Goal: Task Accomplishment & Management: Complete application form

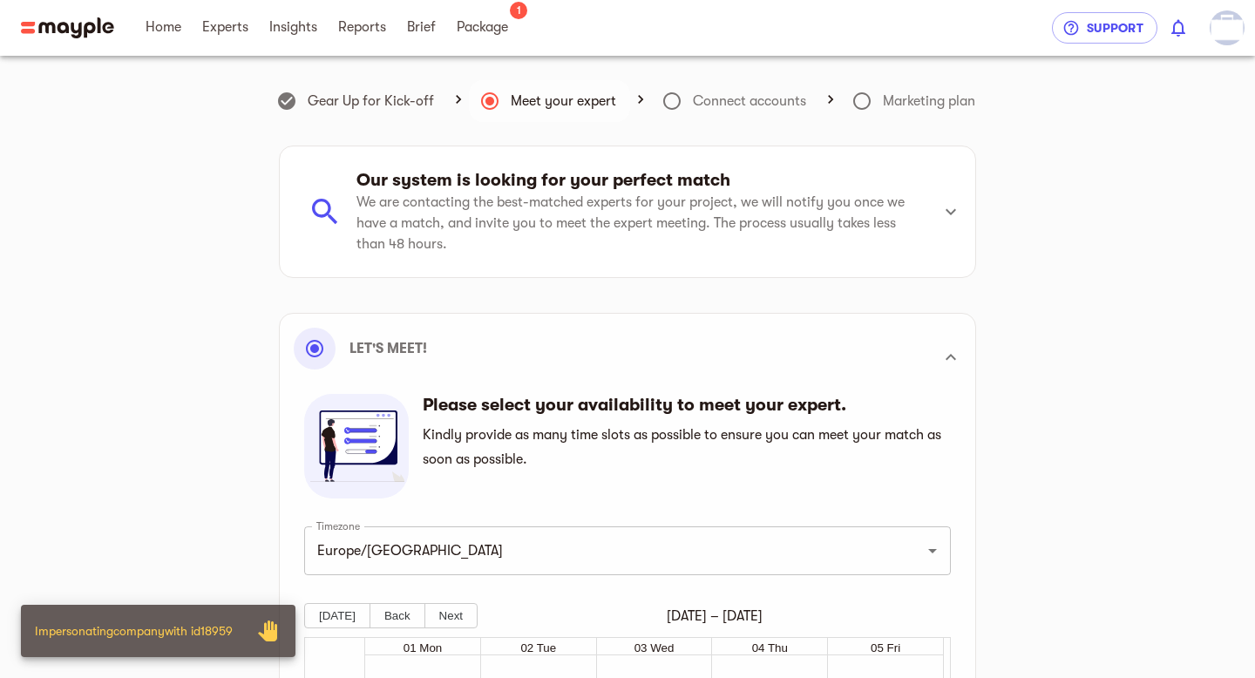
scroll to position [495, 0]
click at [426, 43] on link "Brief" at bounding box center [421, 28] width 29 height 56
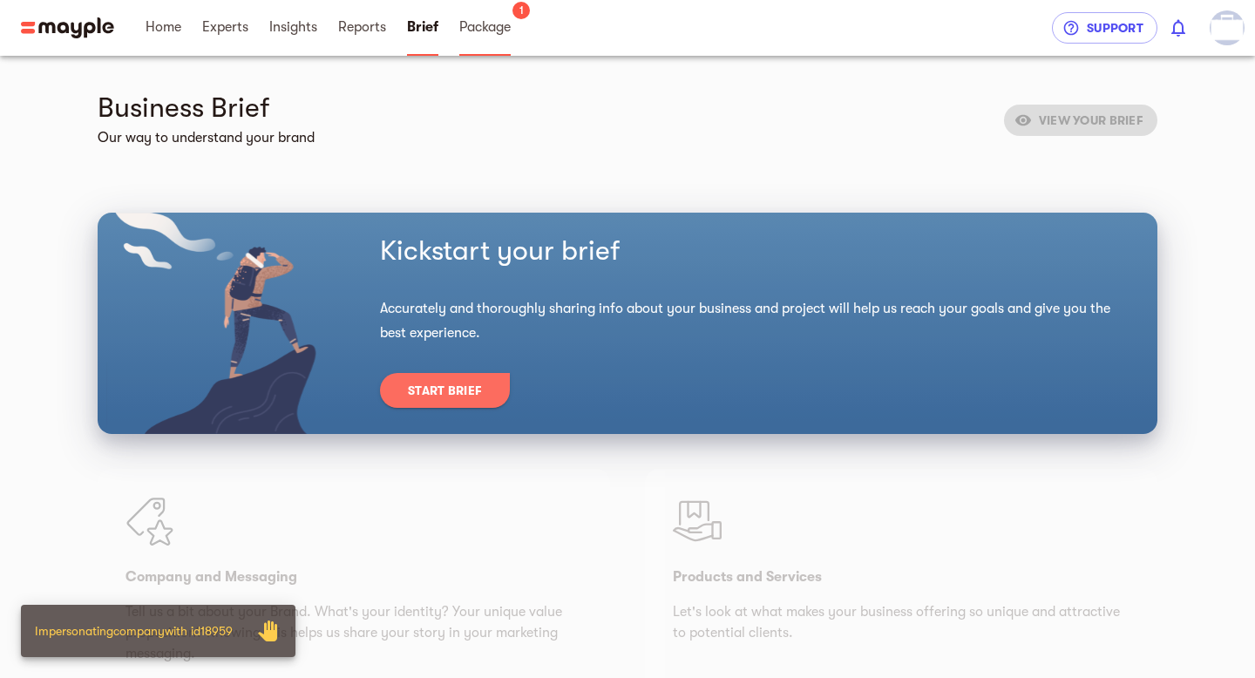
click at [471, 24] on span "Package" at bounding box center [484, 27] width 51 height 21
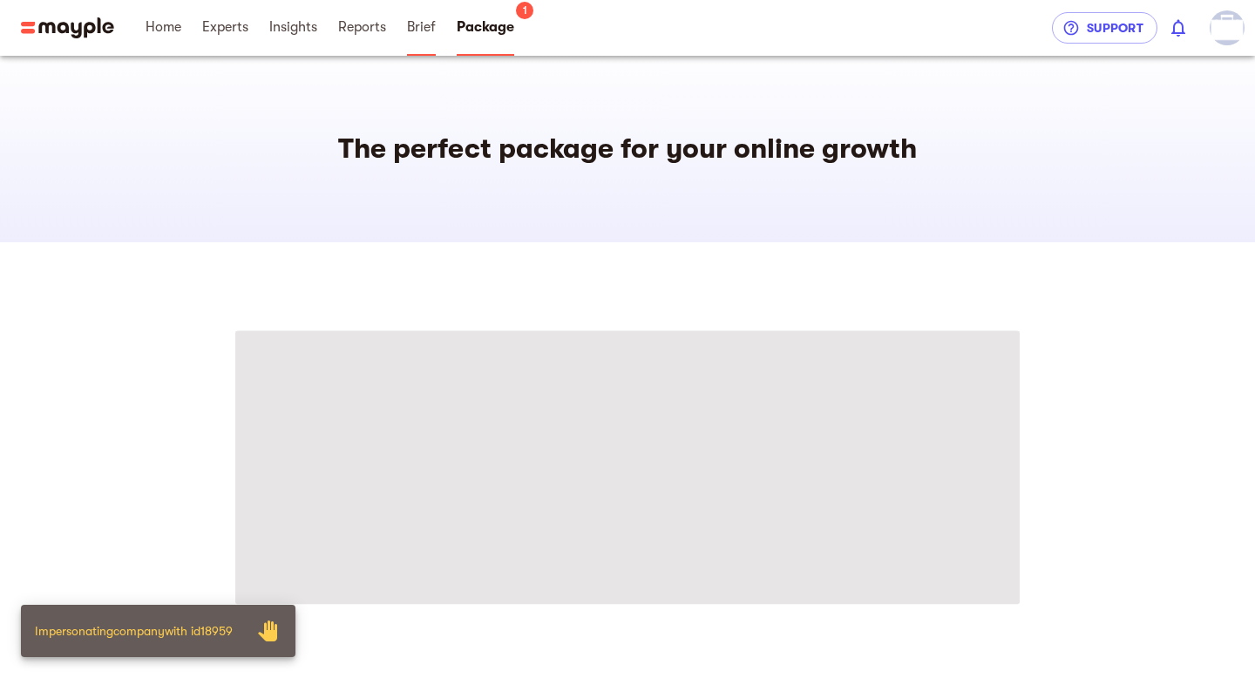
click at [411, 23] on span "Brief" at bounding box center [421, 27] width 29 height 21
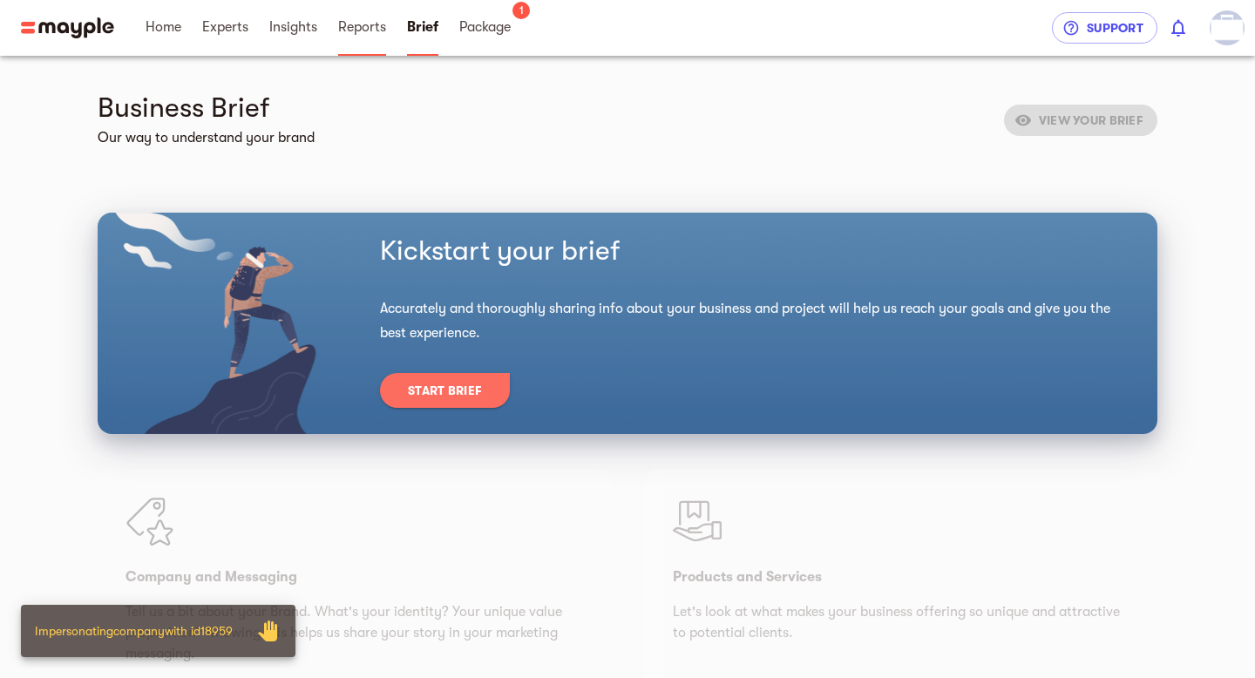
click at [355, 33] on span "Reports" at bounding box center [362, 27] width 48 height 21
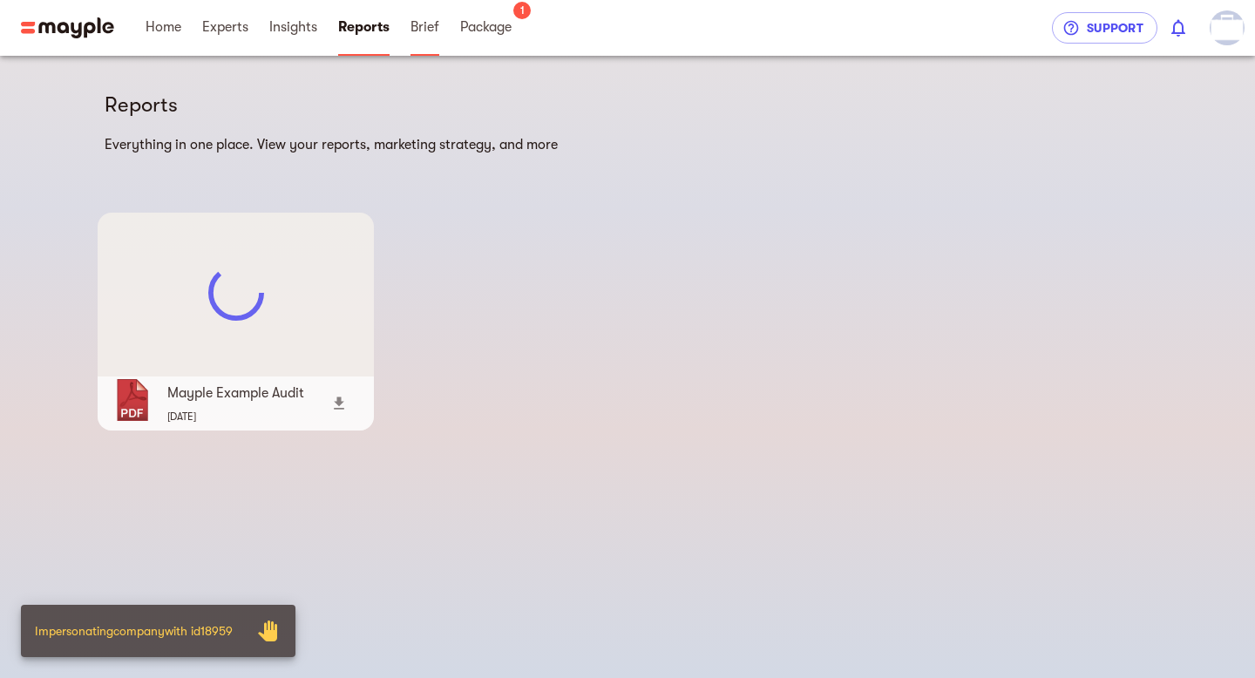
click at [423, 31] on span "Brief" at bounding box center [424, 27] width 29 height 21
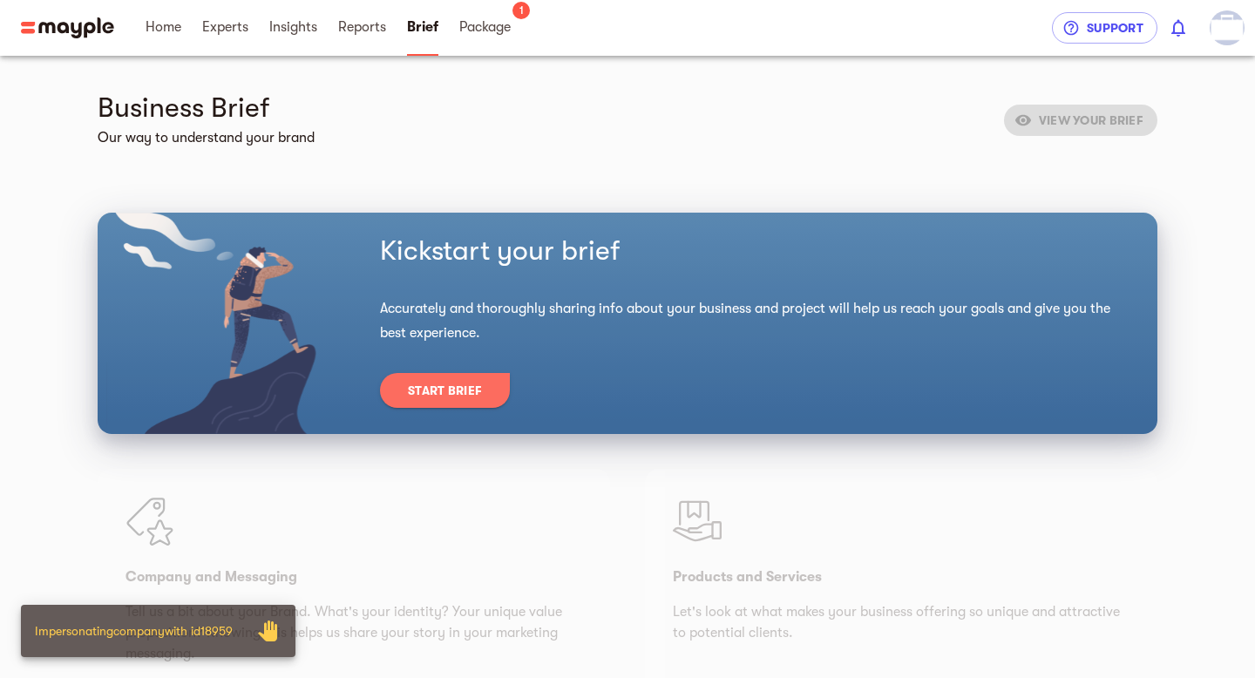
click at [434, 402] on button "Start Brief" at bounding box center [445, 390] width 130 height 35
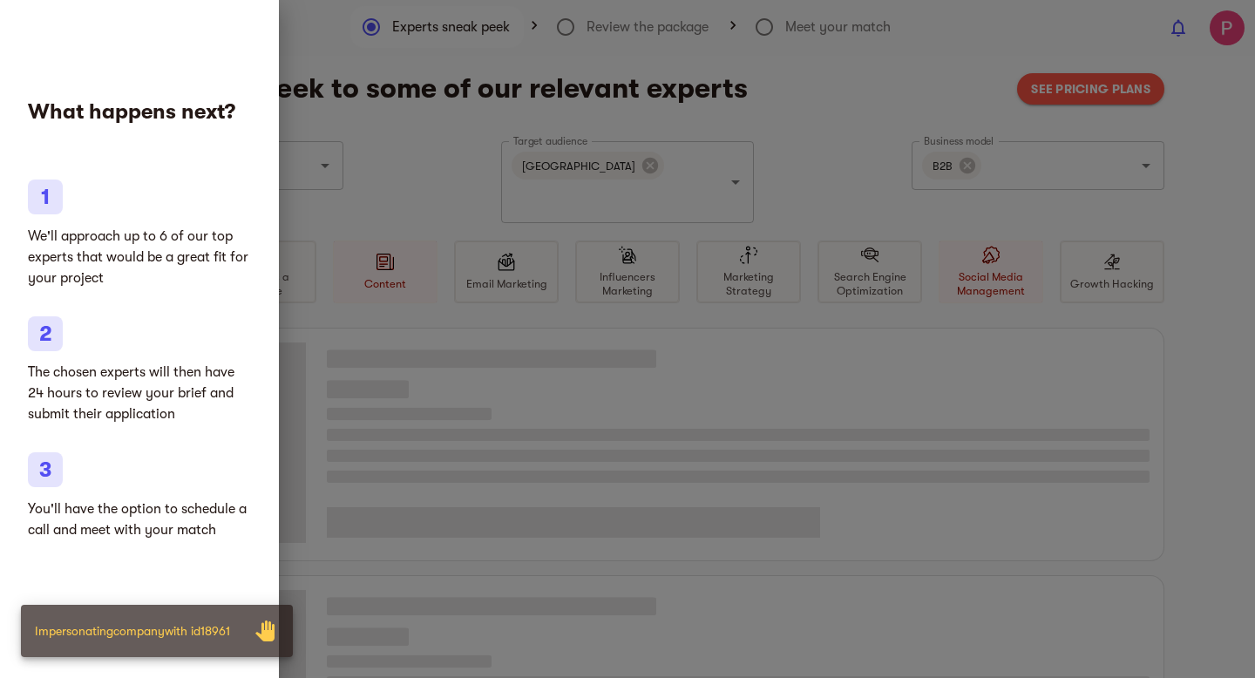
type input "Ecommerce services"
click at [745, 153] on div at bounding box center [627, 339] width 1255 height 678
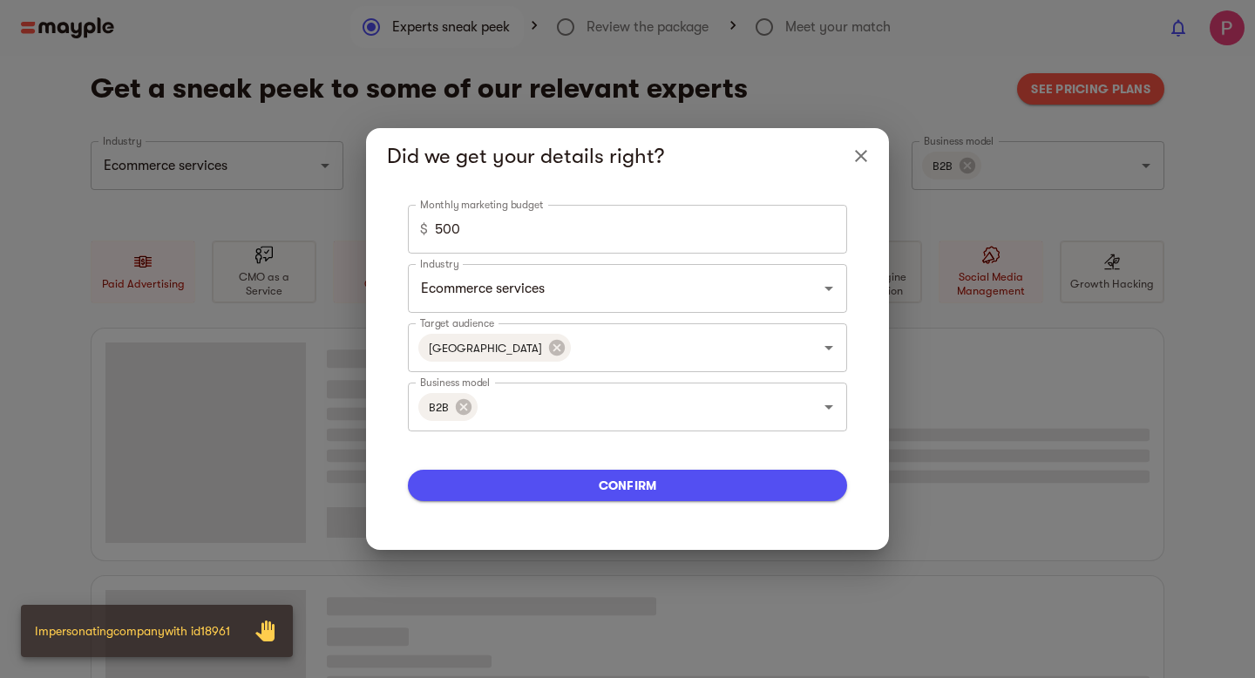
click at [659, 494] on span "confirm" at bounding box center [627, 485] width 411 height 21
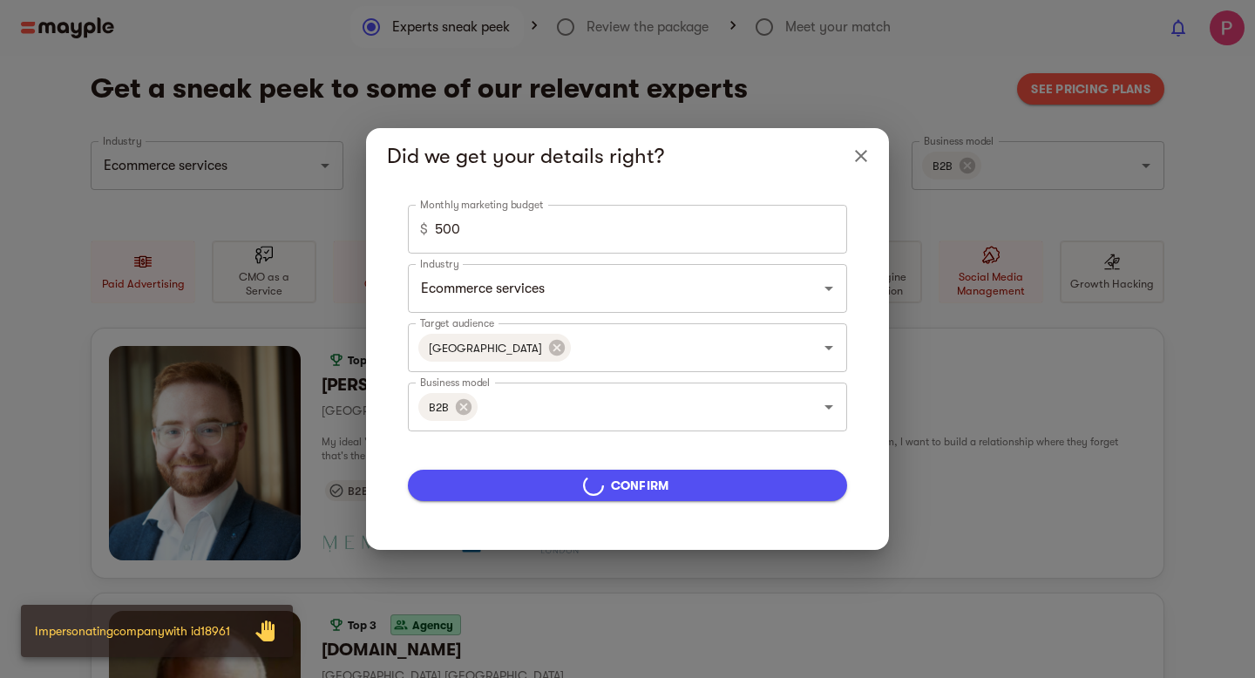
type input "5000"
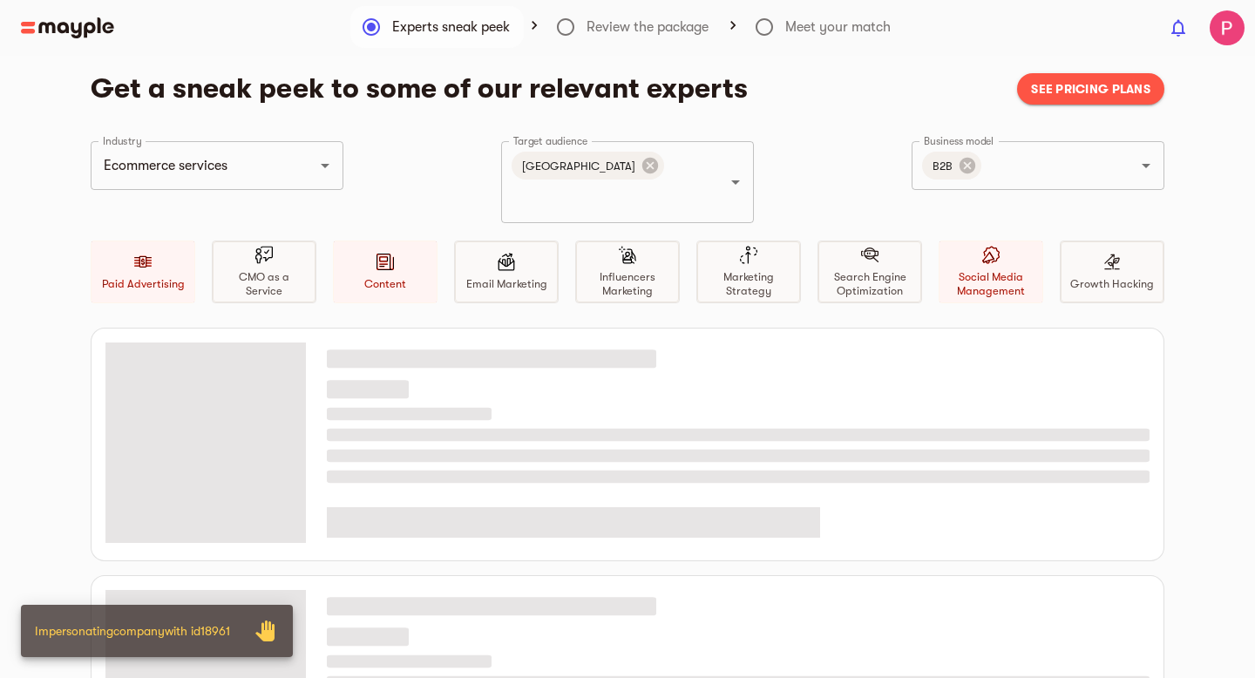
click at [1064, 94] on span "See pricing plans" at bounding box center [1090, 88] width 119 height 21
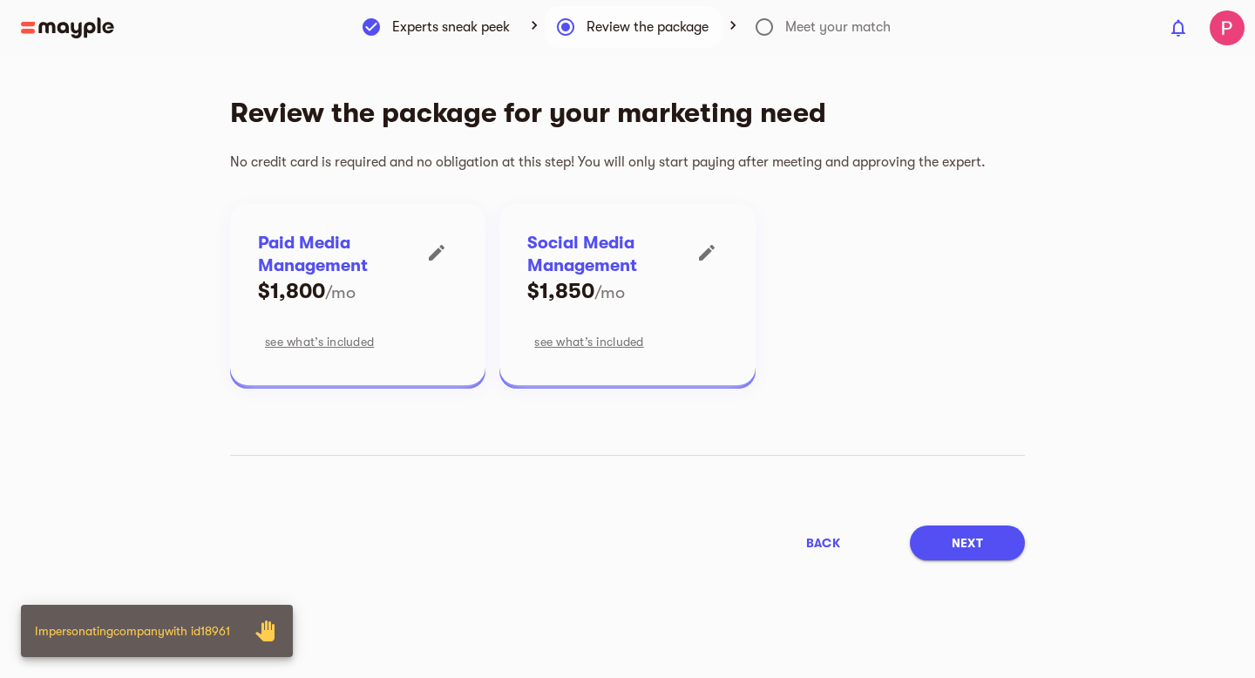
click at [430, 254] on icon "button" at bounding box center [436, 252] width 21 height 21
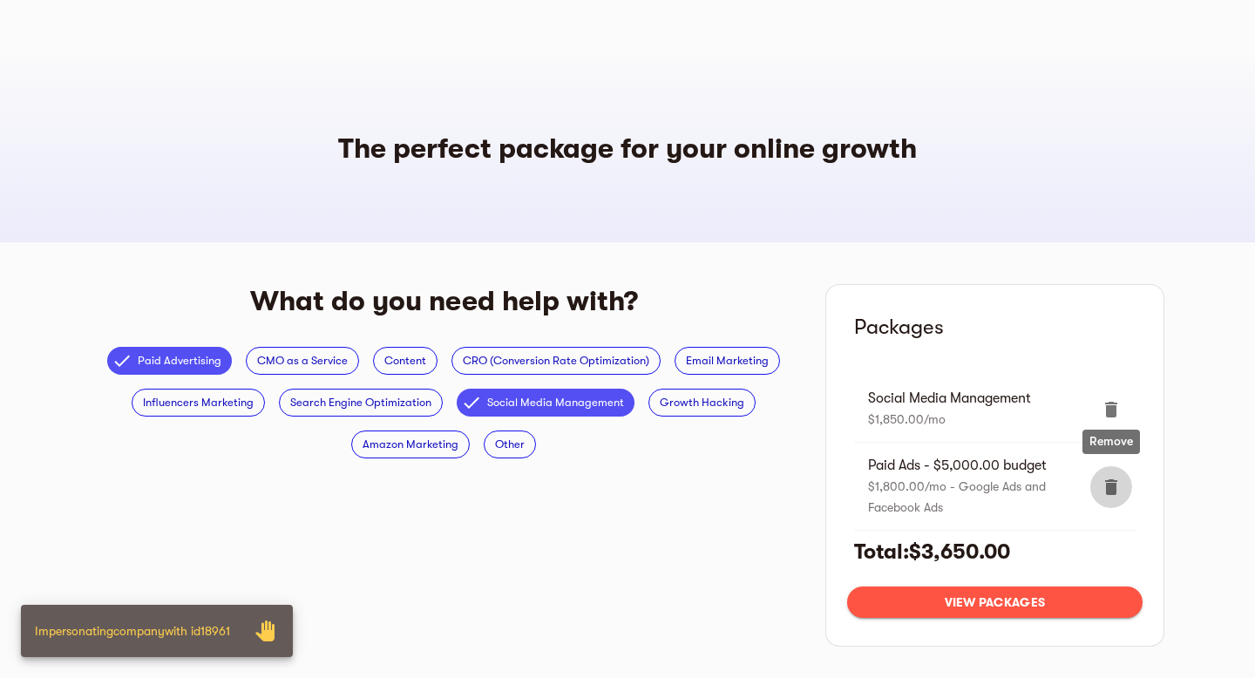
click at [1123, 496] on button "delete" at bounding box center [1111, 487] width 42 height 42
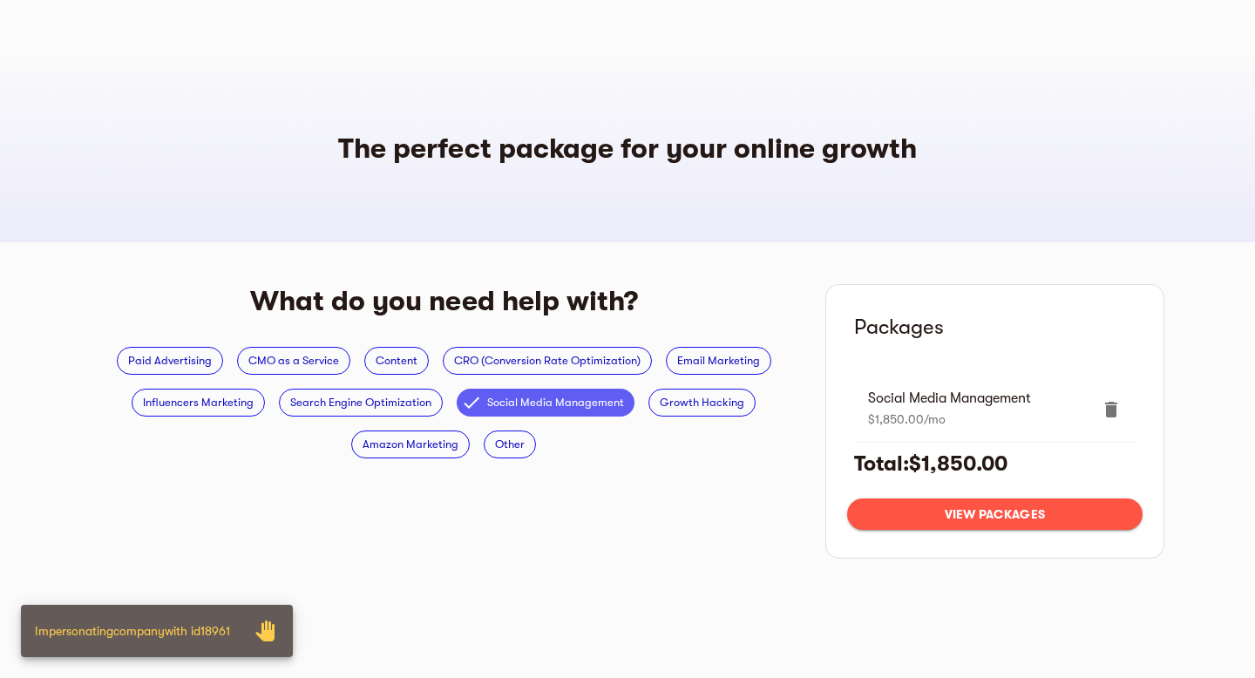
drag, startPoint x: 558, startPoint y: 405, endPoint x: 535, endPoint y: 417, distance: 25.3
click at [558, 405] on span "Social Media Management" at bounding box center [556, 402] width 158 height 21
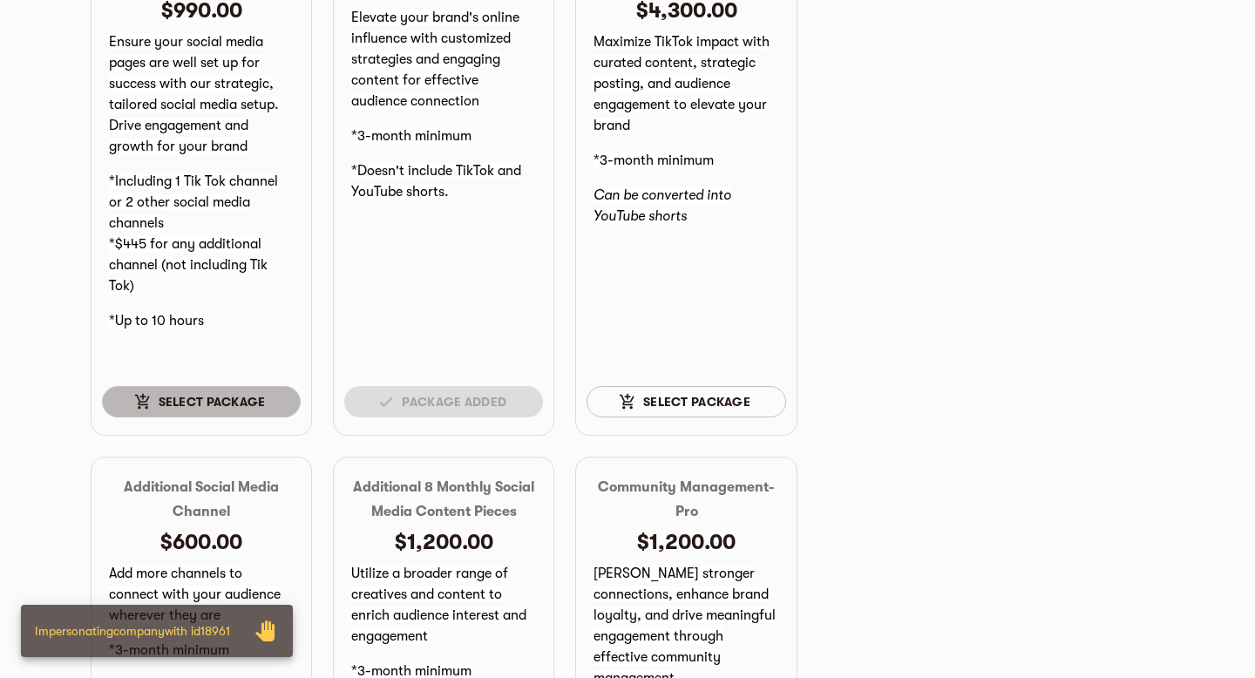
click at [232, 396] on span "Select package" at bounding box center [201, 401] width 171 height 21
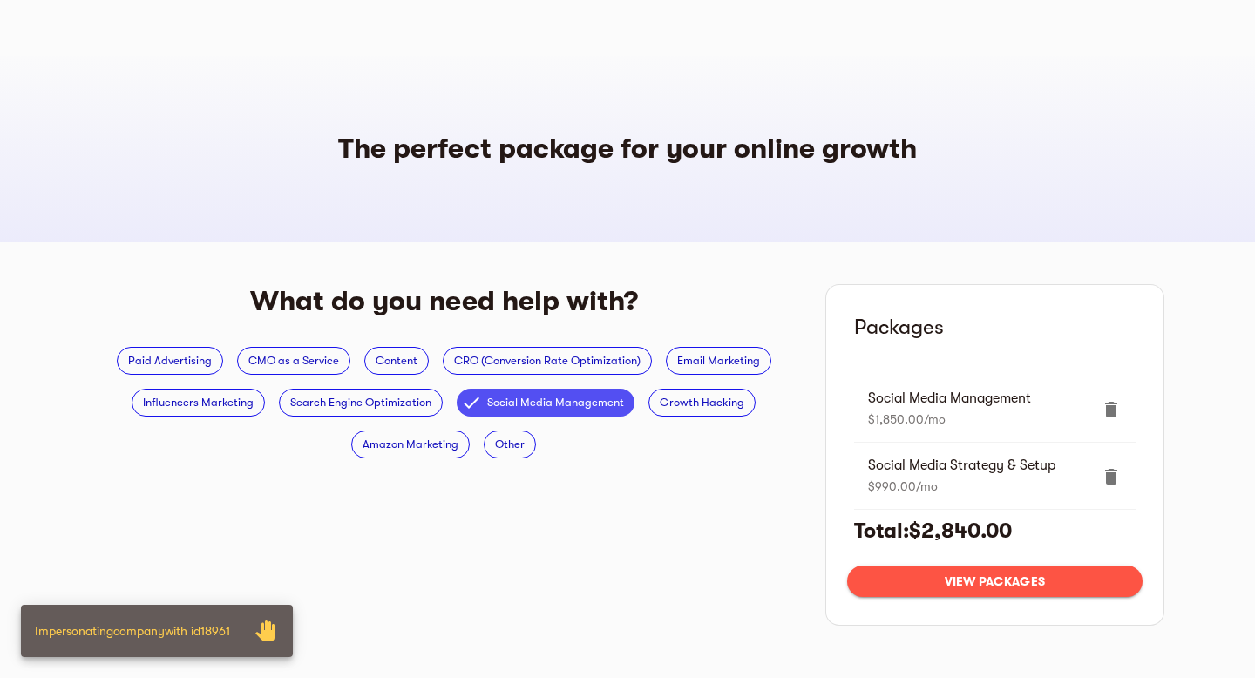
scroll to position [21, 0]
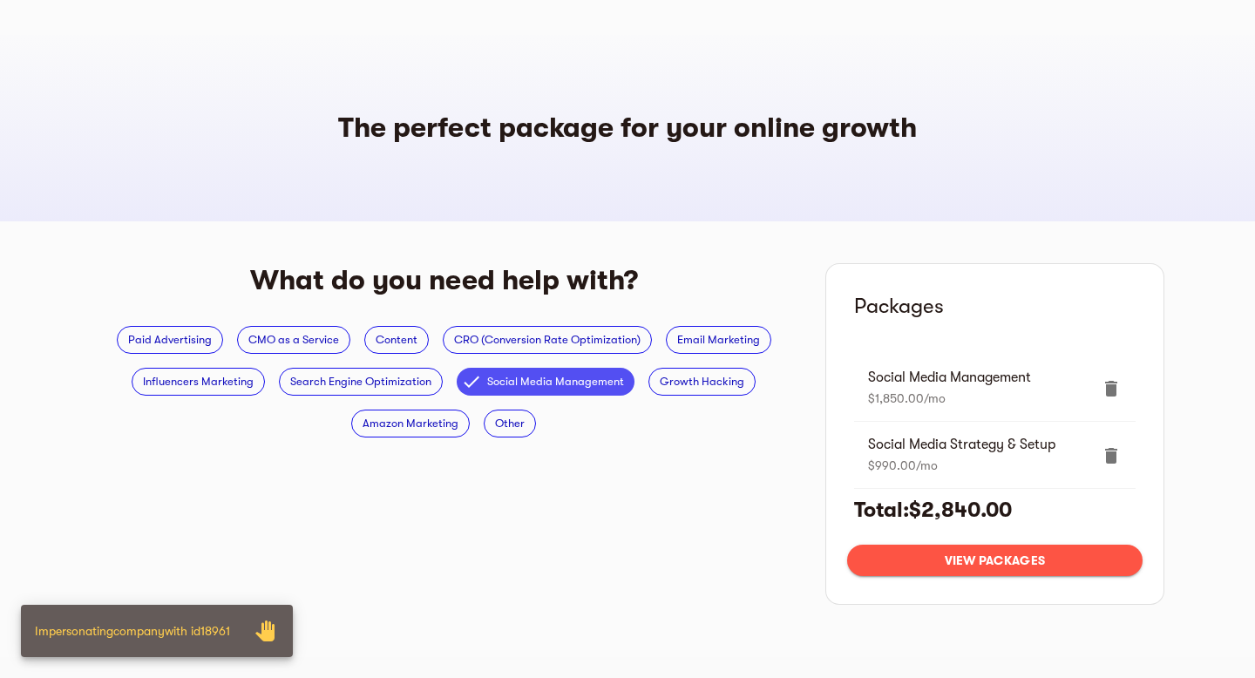
click at [1028, 559] on span "View packages" at bounding box center [995, 560] width 268 height 21
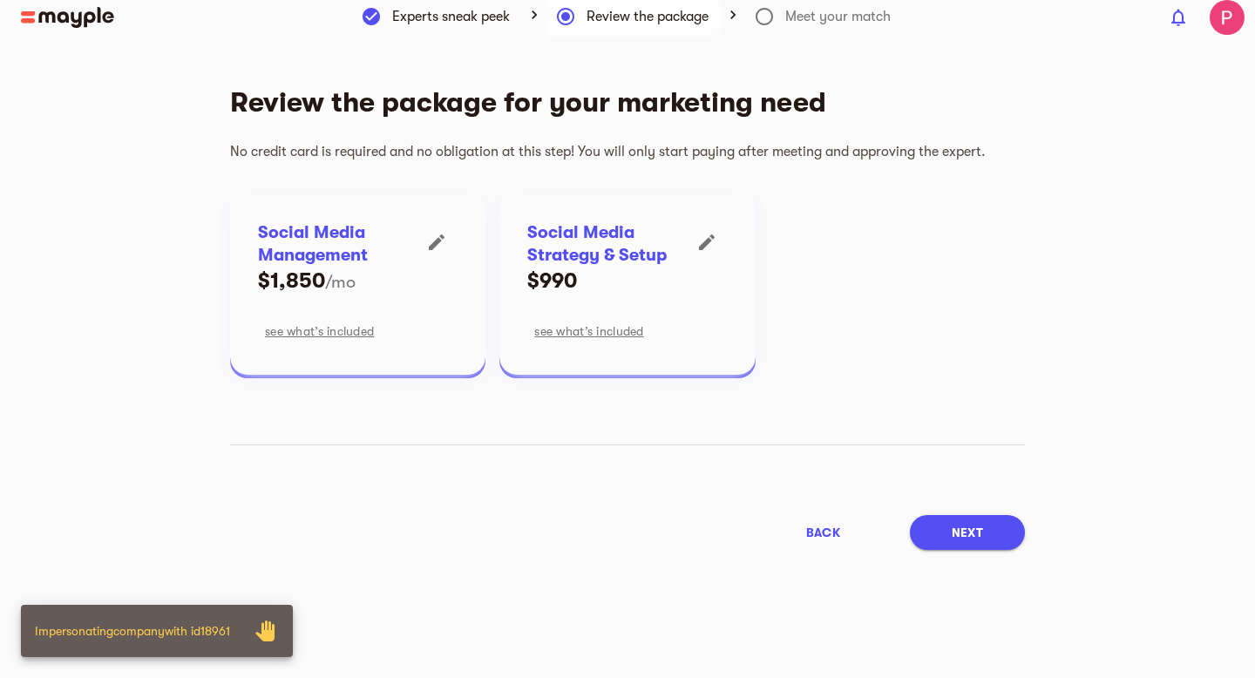
scroll to position [10, 0]
click at [968, 535] on span "Next" at bounding box center [967, 532] width 31 height 21
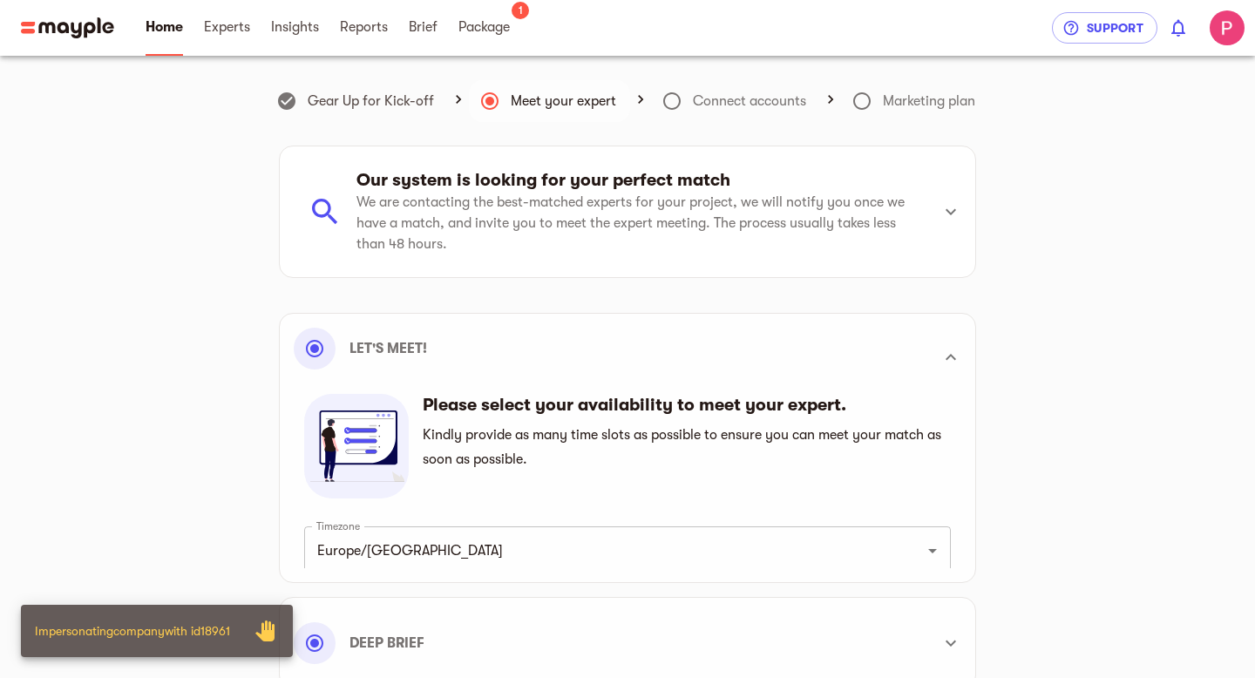
scroll to position [495, 0]
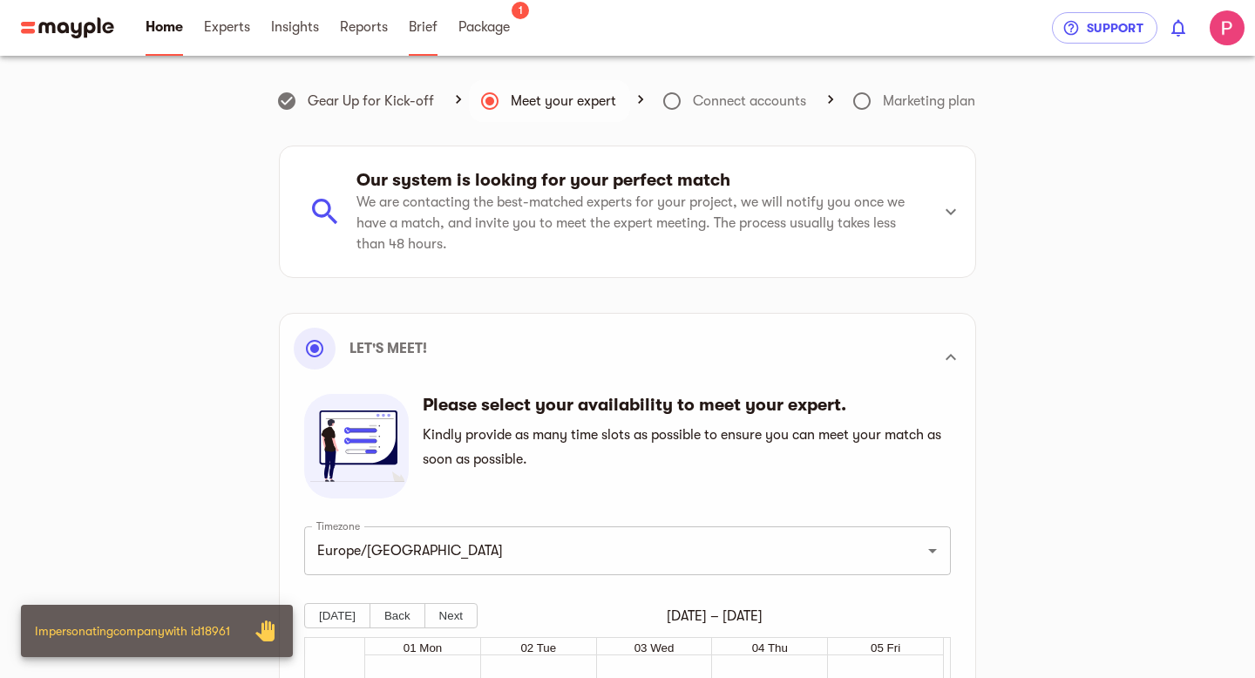
click at [426, 41] on link "Brief" at bounding box center [423, 28] width 29 height 56
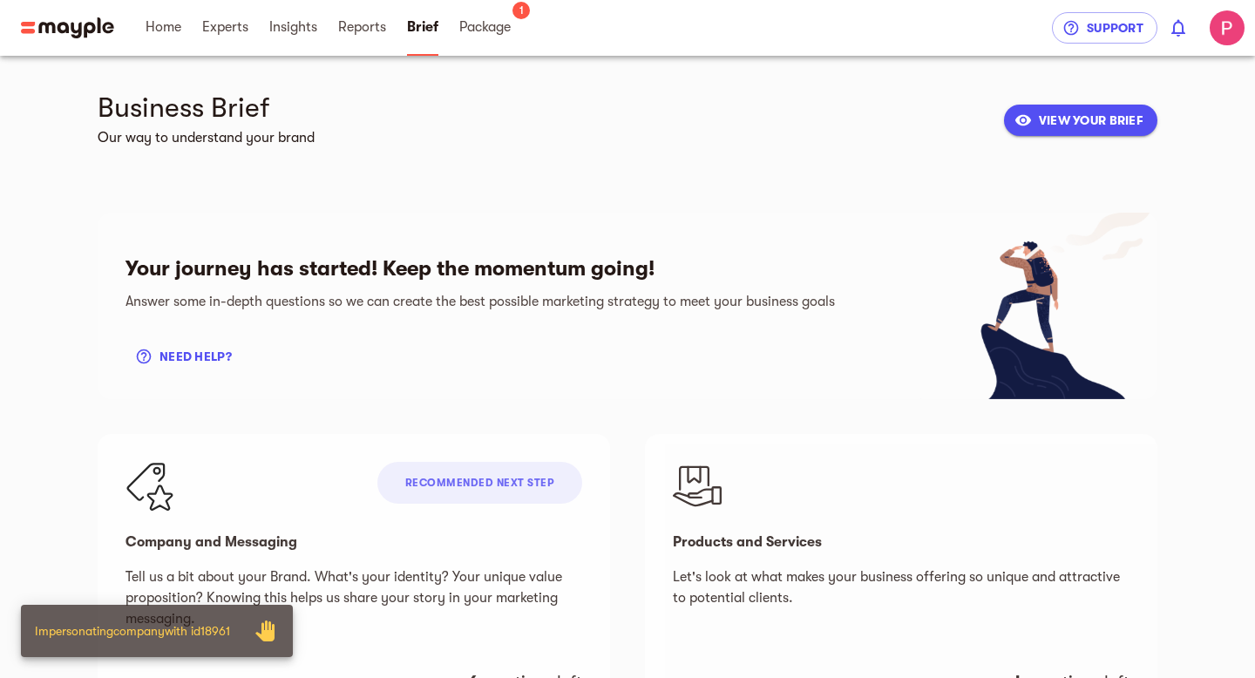
click at [1045, 139] on div "Business Brief Our way to understand your brand VIEW YOUR BRIEF" at bounding box center [628, 120] width 1060 height 59
click at [1052, 127] on span "VIEW YOUR BRIEF" at bounding box center [1080, 120] width 125 height 21
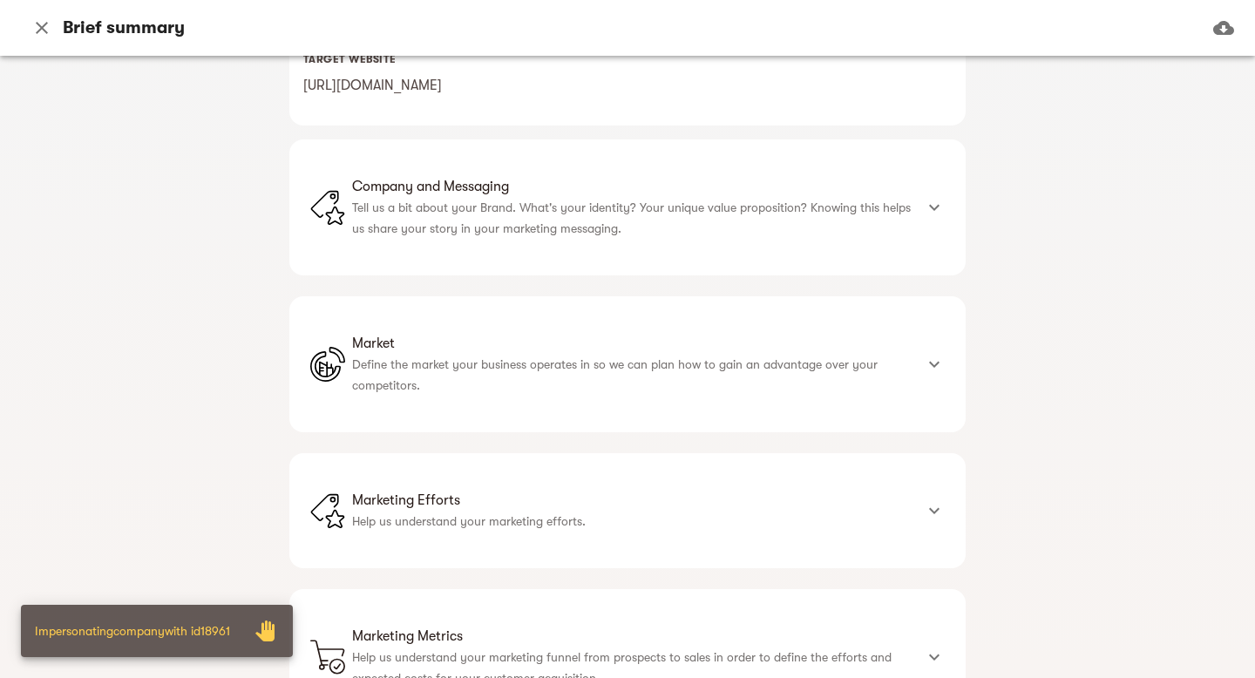
scroll to position [572, 0]
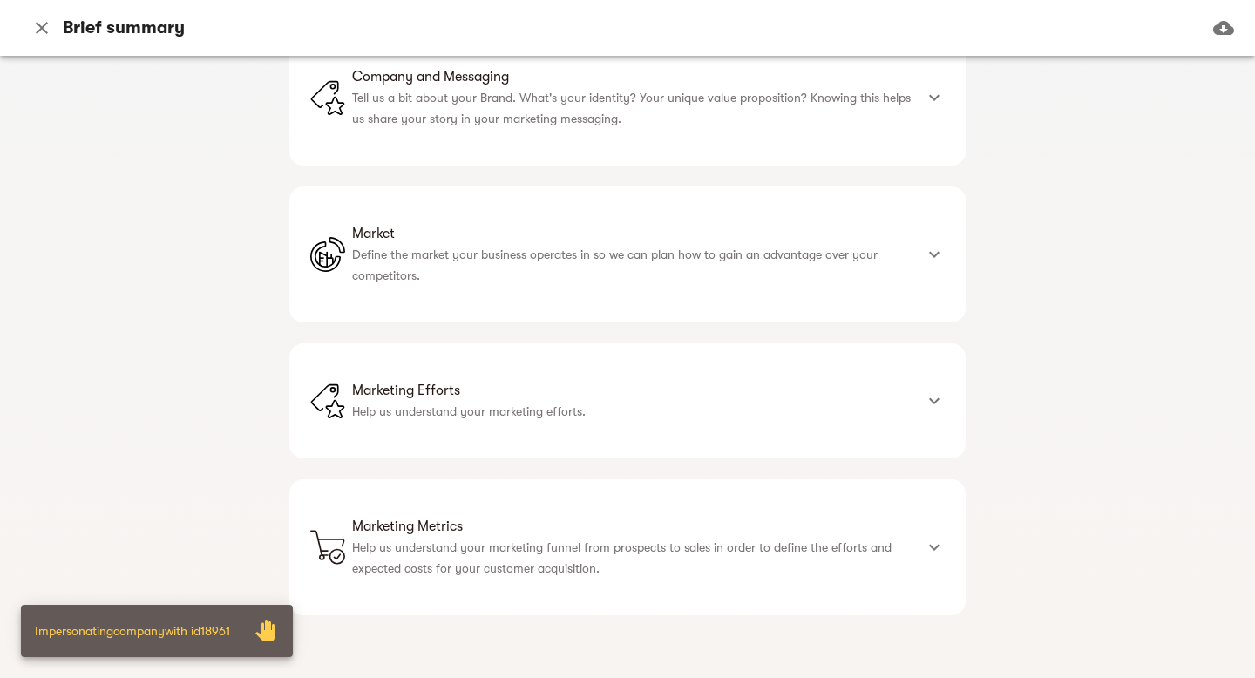
click at [591, 435] on div "Marketing Efforts Help us understand your marketing efforts." at bounding box center [627, 400] width 676 height 115
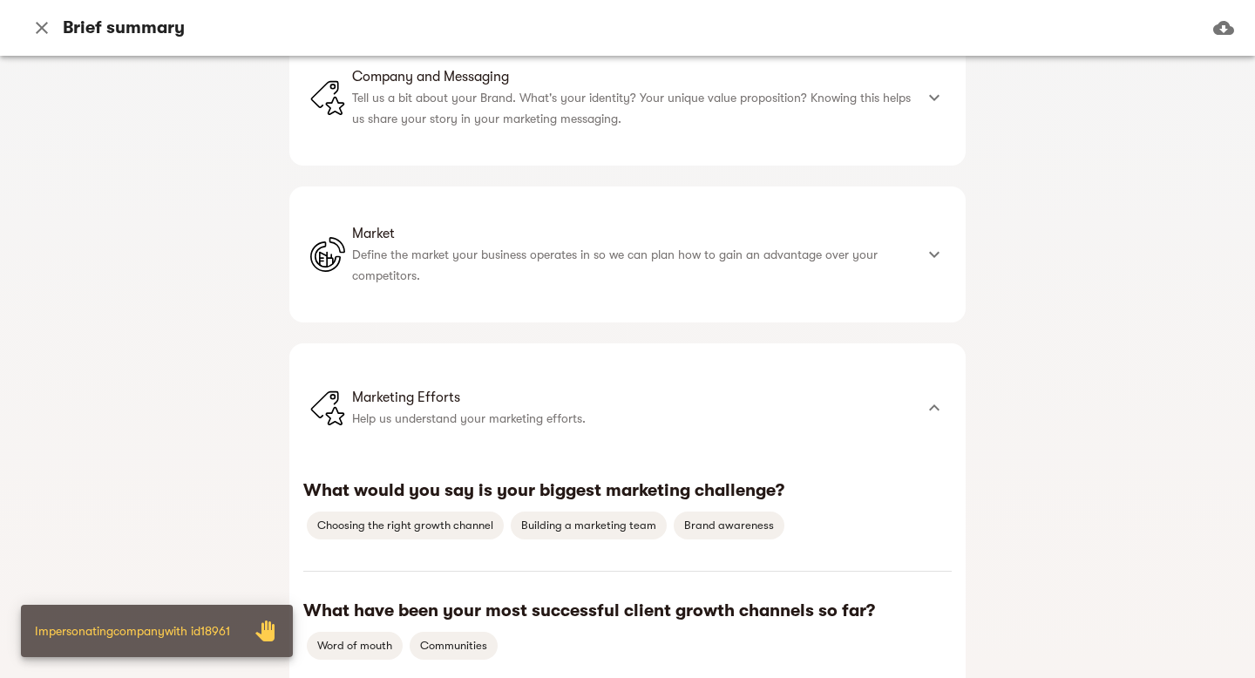
click at [558, 262] on p "Define the market your business operates in so we can plan how to gain an advan…" at bounding box center [632, 265] width 561 height 42
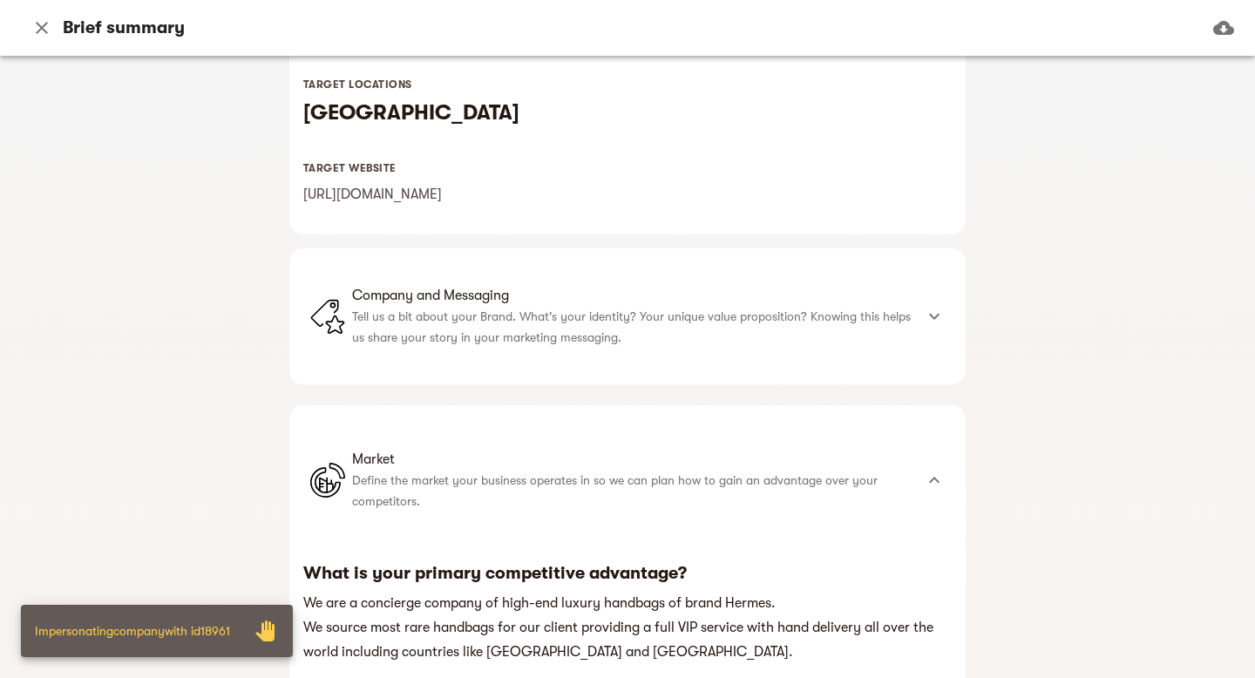
scroll to position [318, 0]
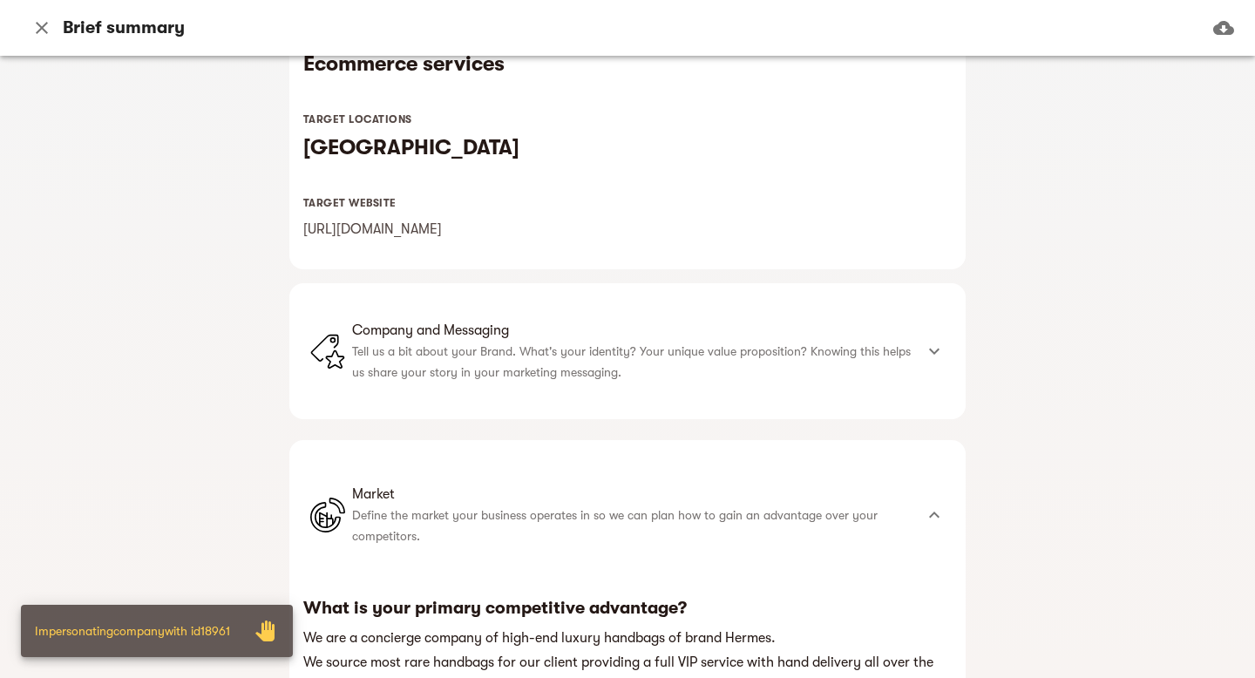
click at [539, 334] on span "Company and Messaging" at bounding box center [632, 330] width 561 height 21
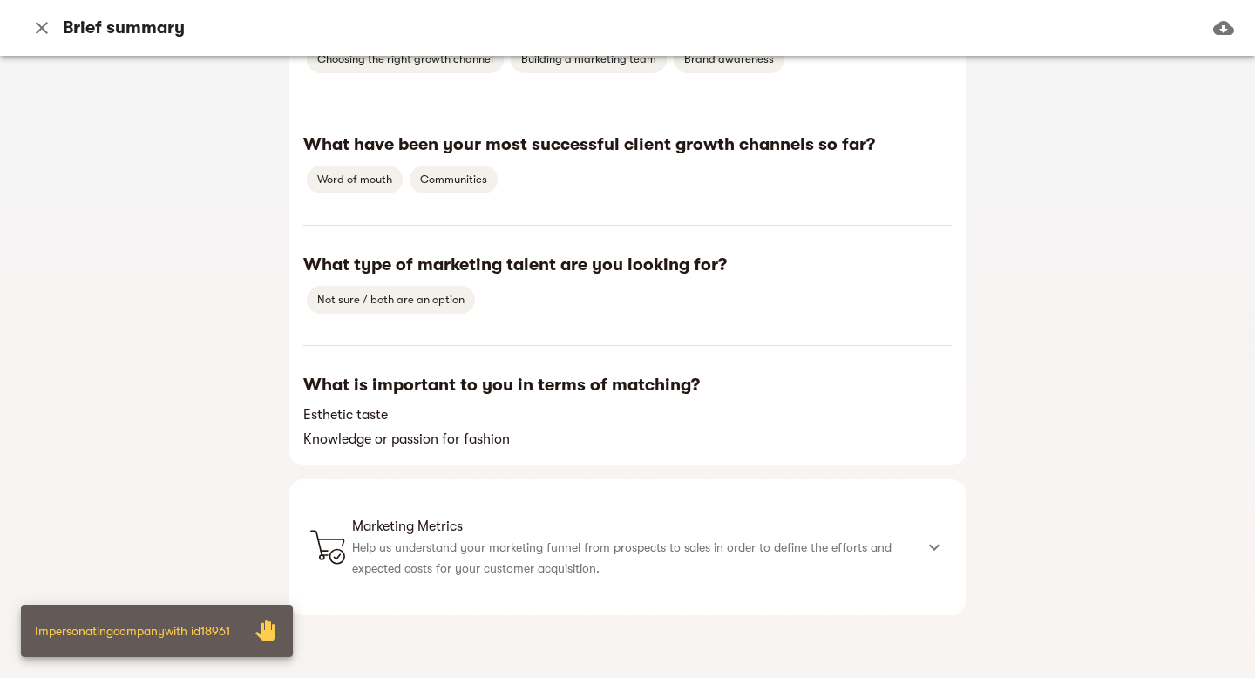
scroll to position [1383, 0]
click at [519, 510] on div "Marketing Metrics Help us understand your marketing funnel from prospects to sa…" at bounding box center [627, 547] width 676 height 136
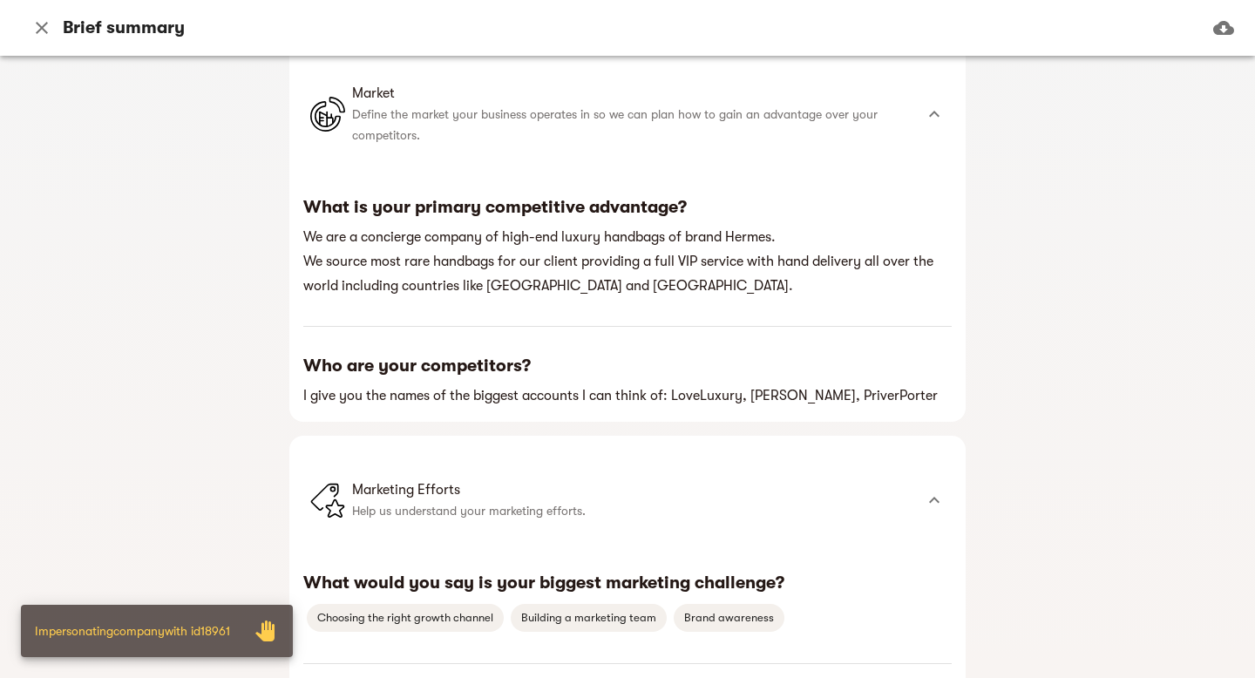
scroll to position [815, 0]
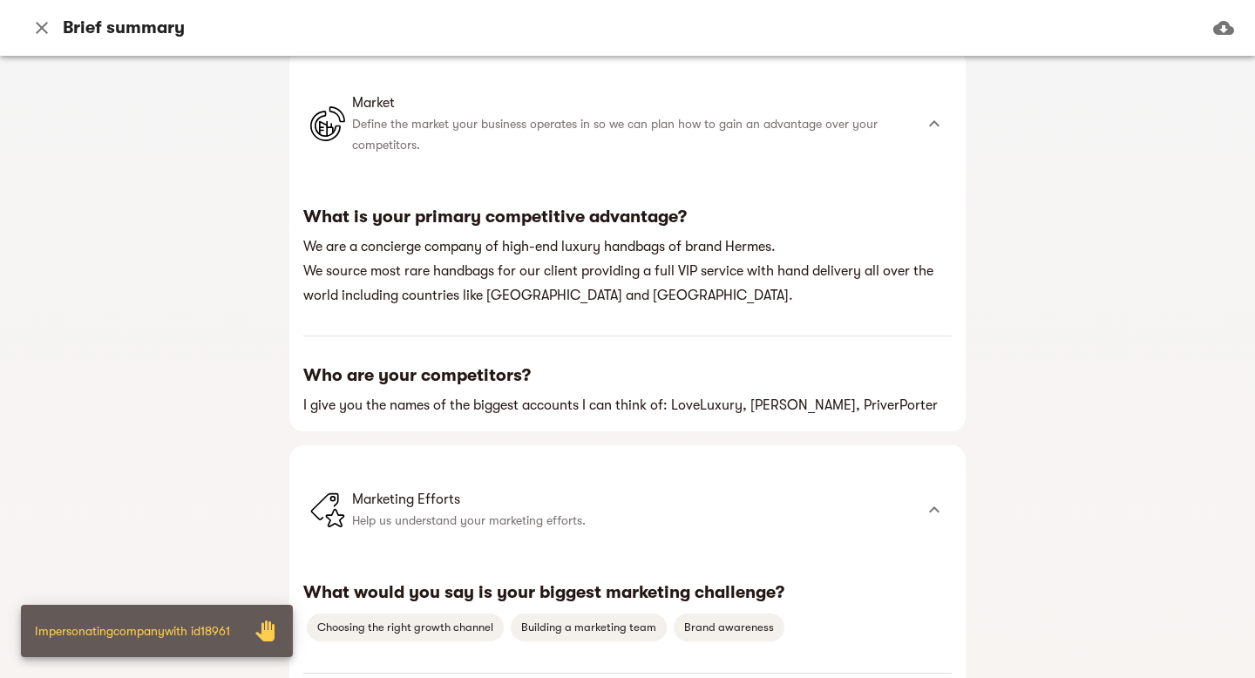
click at [525, 423] on div "What is your primary competitive advantage? We are a concierge company of high-…" at bounding box center [627, 315] width 676 height 233
click at [539, 402] on h6 "I give you the names of the biggest accounts I can think of: LoveLuxury, Gynza …" at bounding box center [627, 405] width 648 height 24
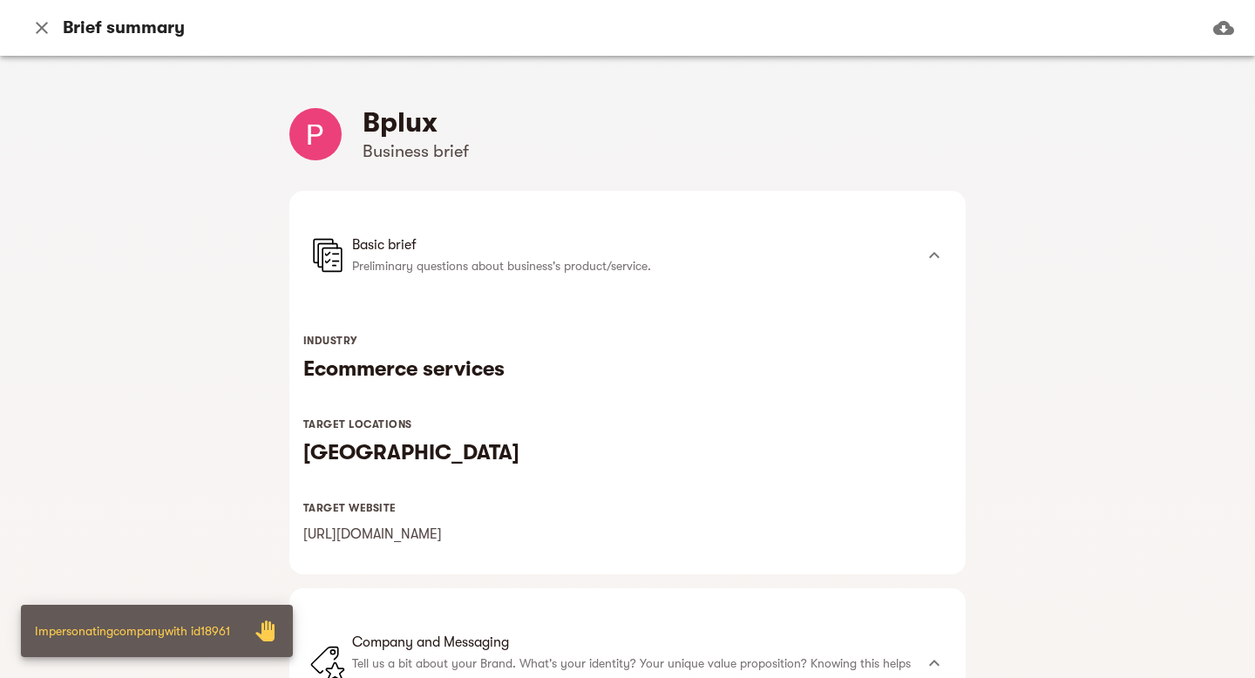
scroll to position [0, 0]
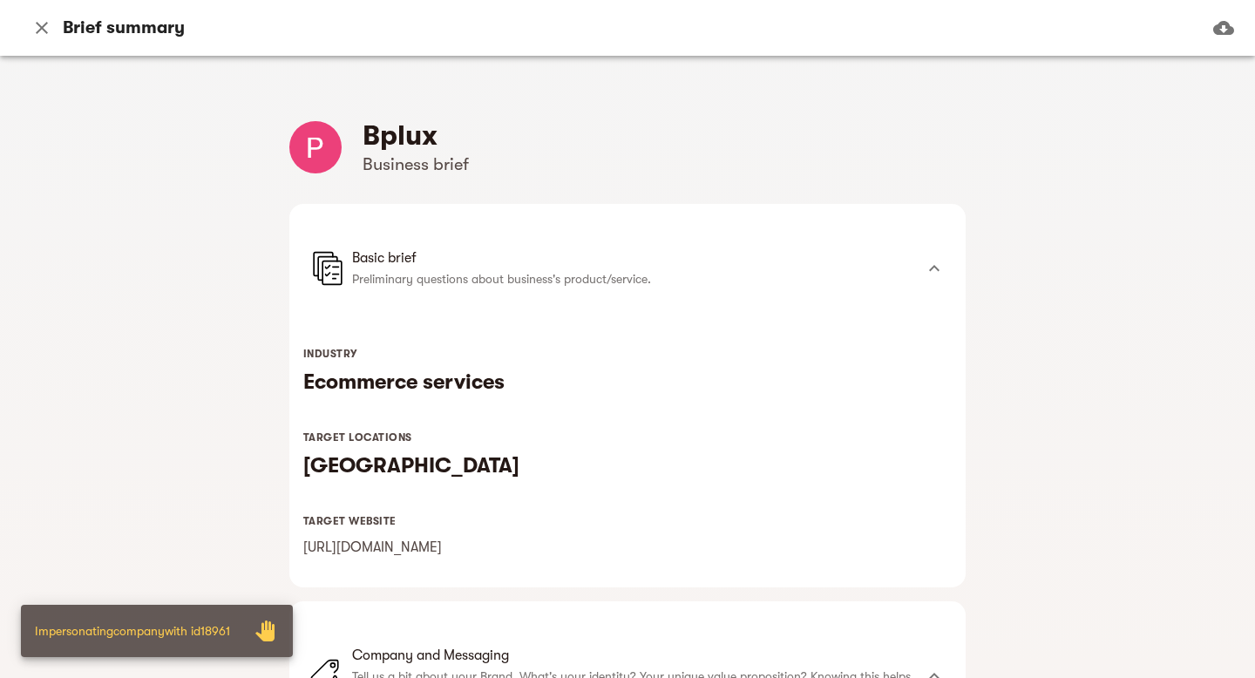
click at [38, 33] on icon "button" at bounding box center [41, 27] width 21 height 21
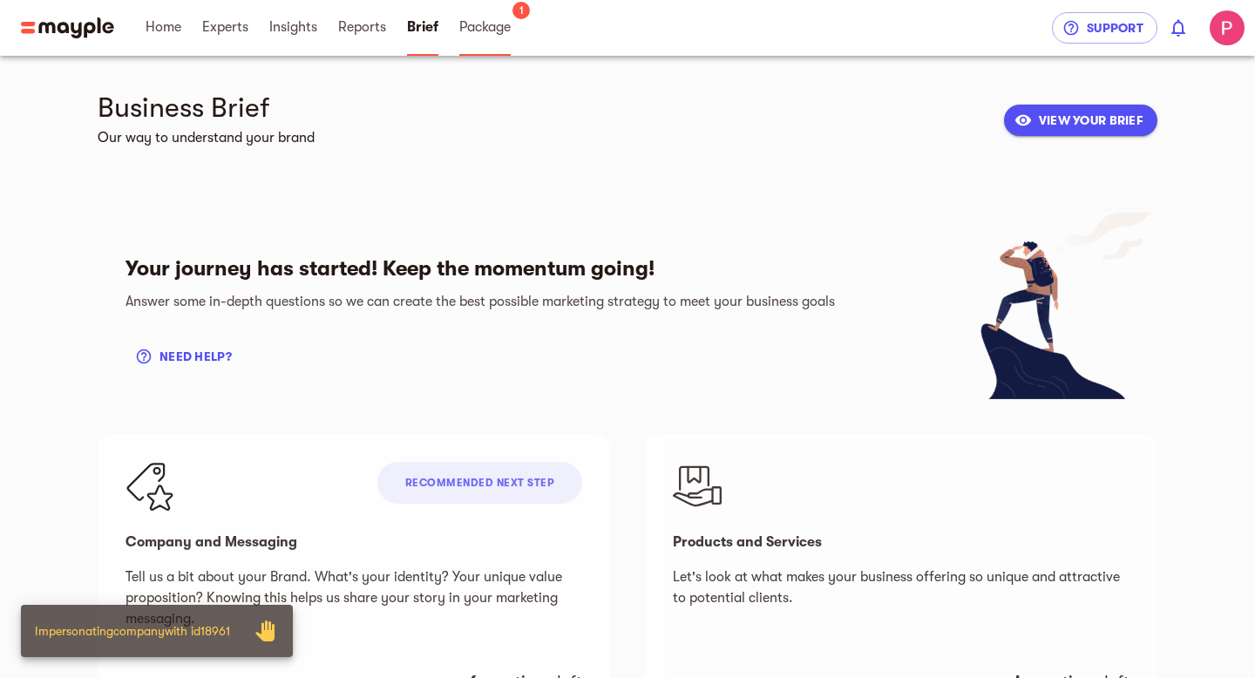
click at [479, 36] on span "Package" at bounding box center [484, 27] width 51 height 21
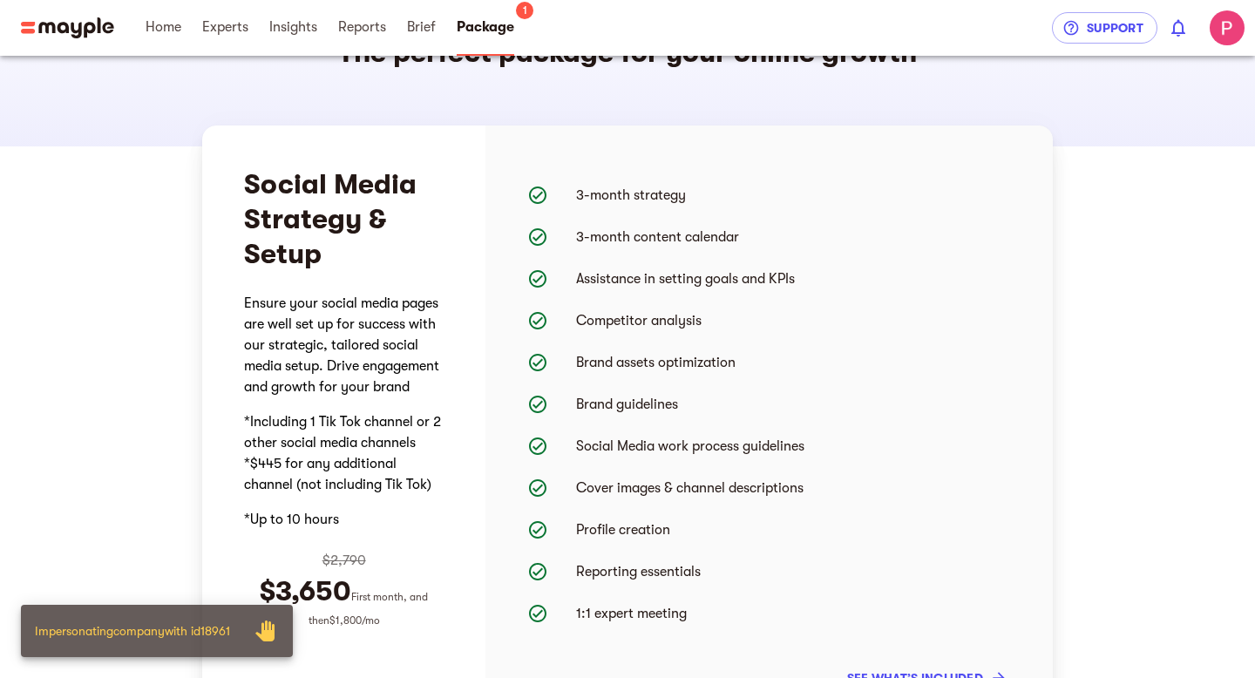
scroll to position [79, 0]
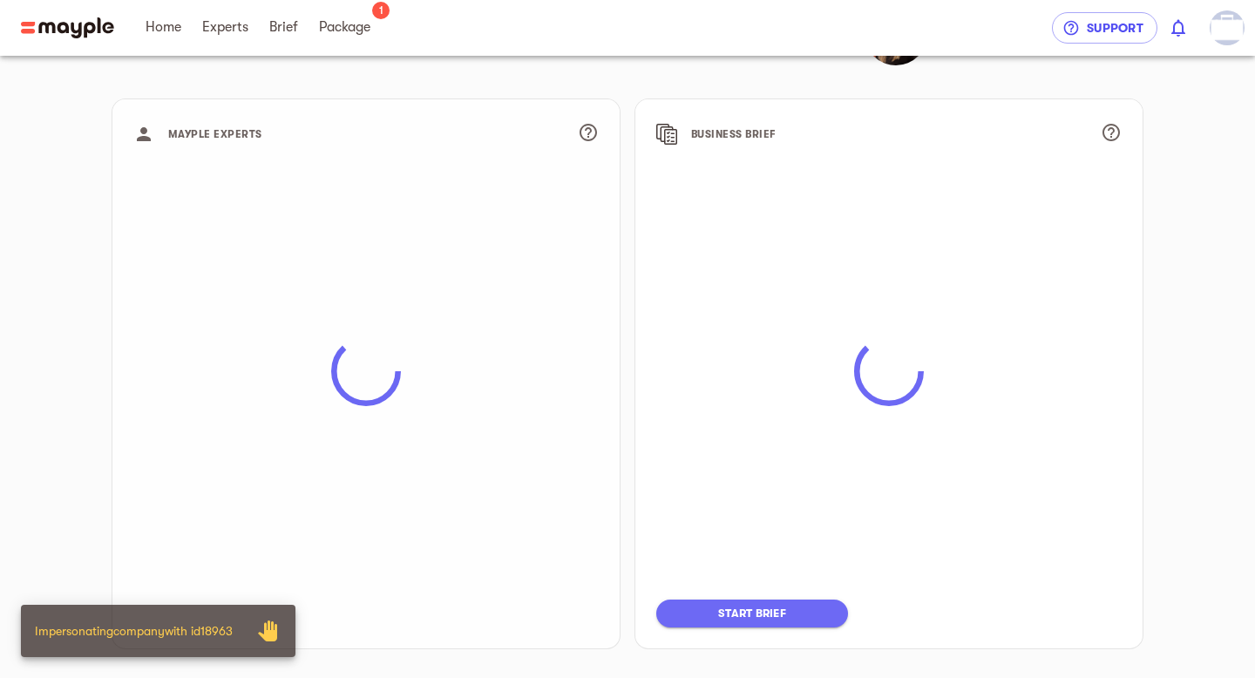
scroll to position [102, 0]
click at [343, 37] on span "Package" at bounding box center [344, 27] width 51 height 21
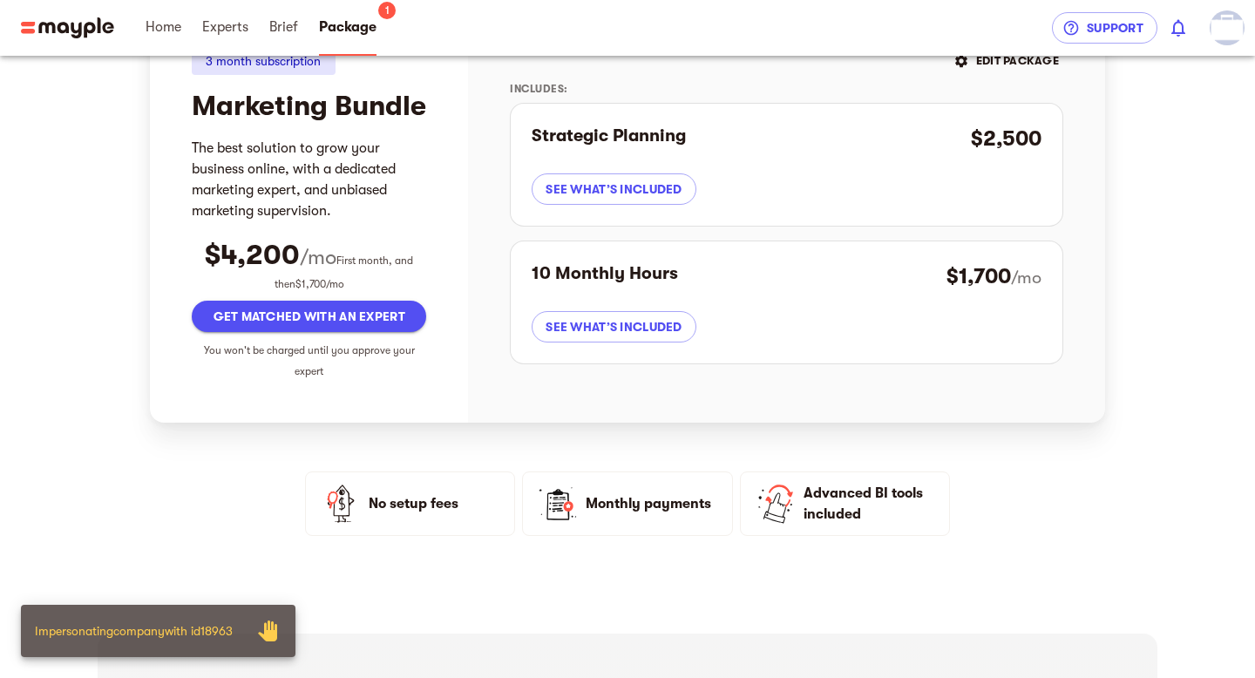
scroll to position [212, 0]
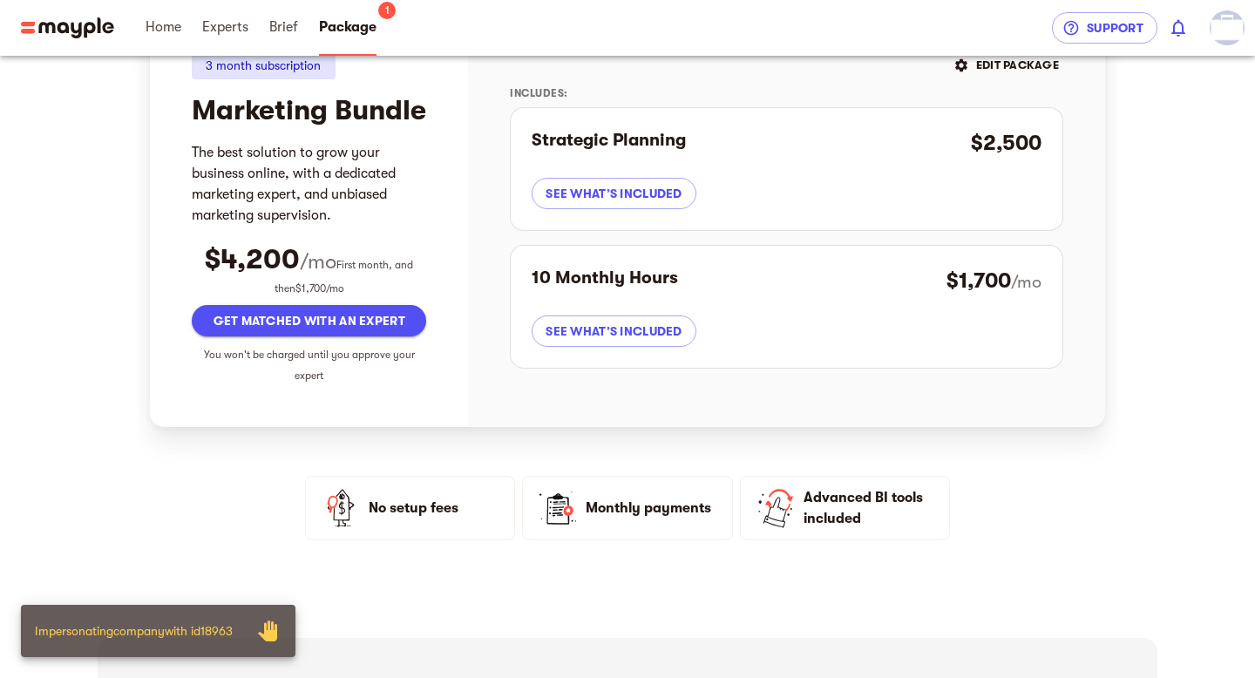
click at [397, 331] on span "Get matched with an expert" at bounding box center [309, 320] width 207 height 21
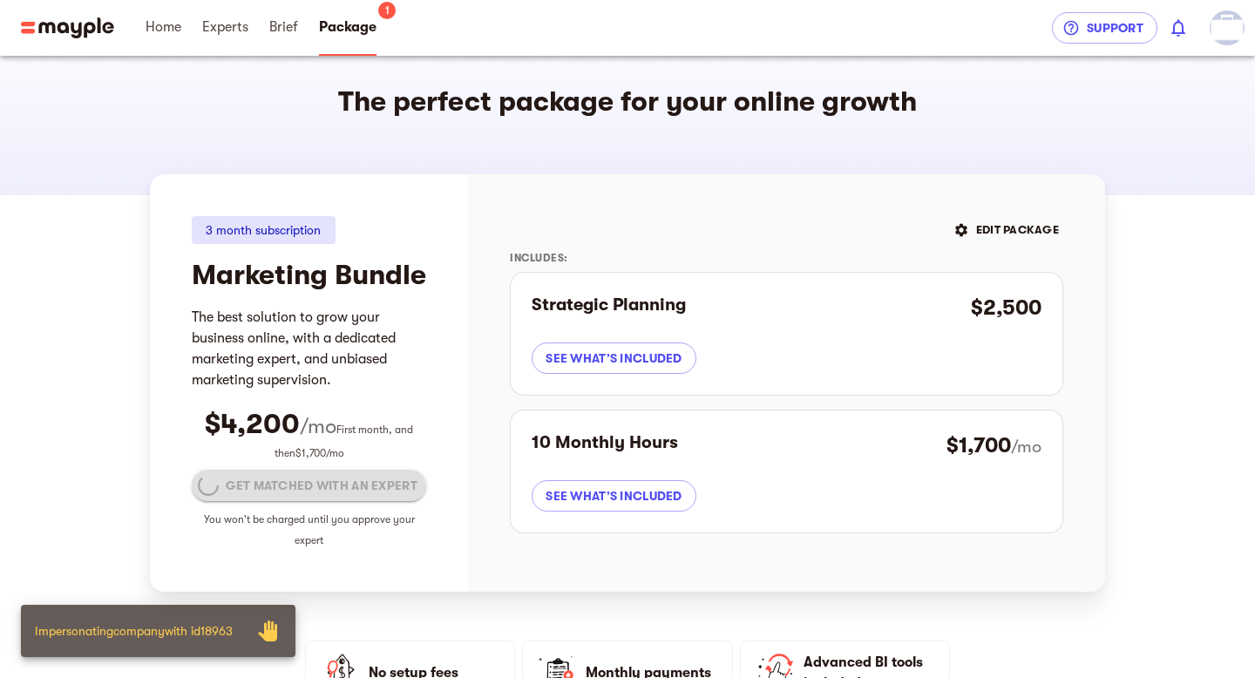
scroll to position [0, 0]
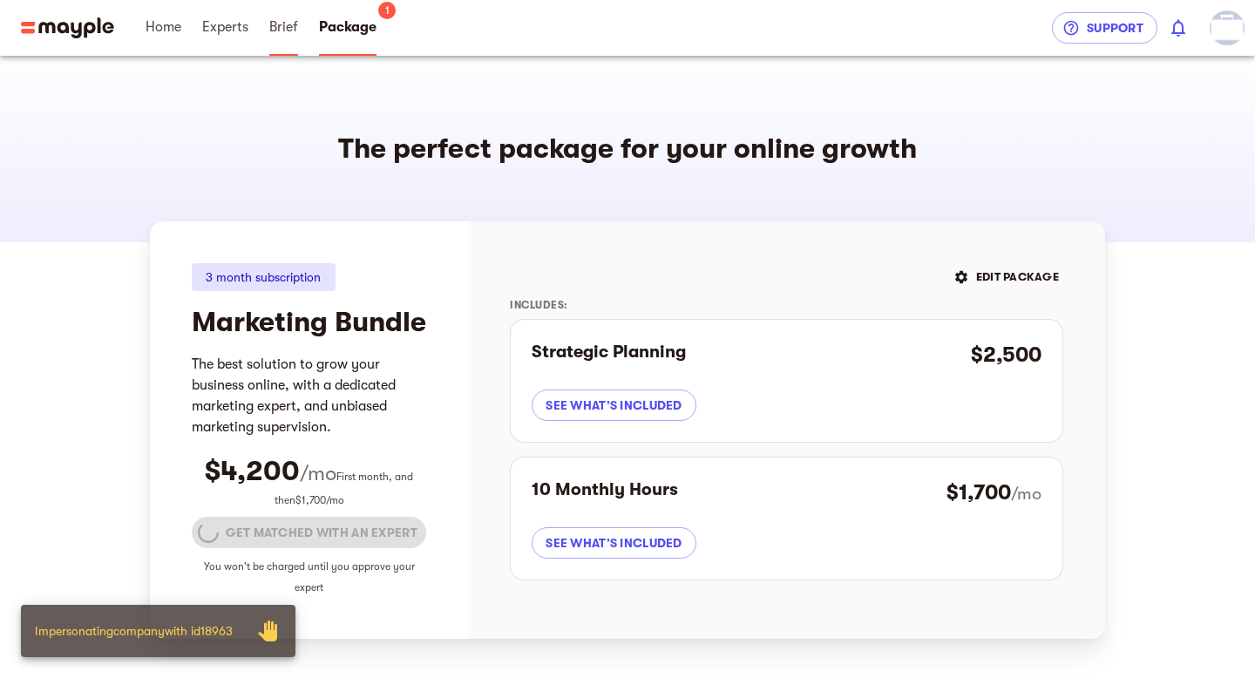
click at [279, 22] on span "Brief" at bounding box center [283, 27] width 29 height 21
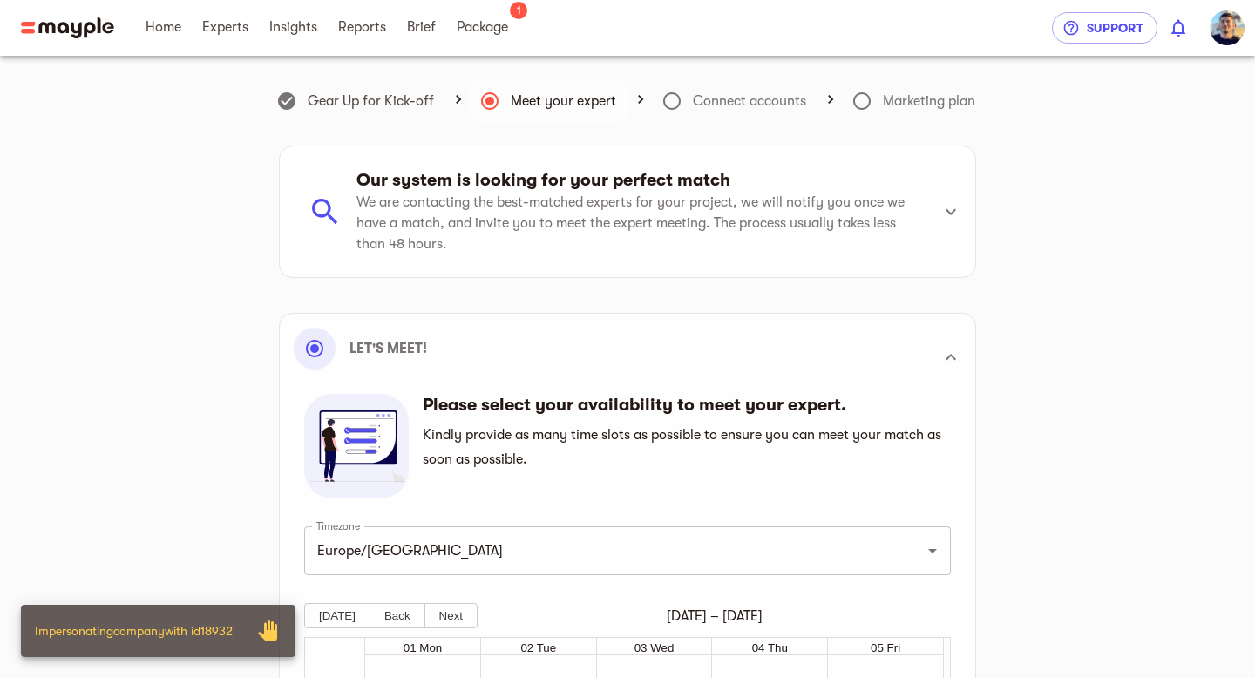
scroll to position [495, 0]
click at [487, 36] on span "Package" at bounding box center [482, 27] width 51 height 21
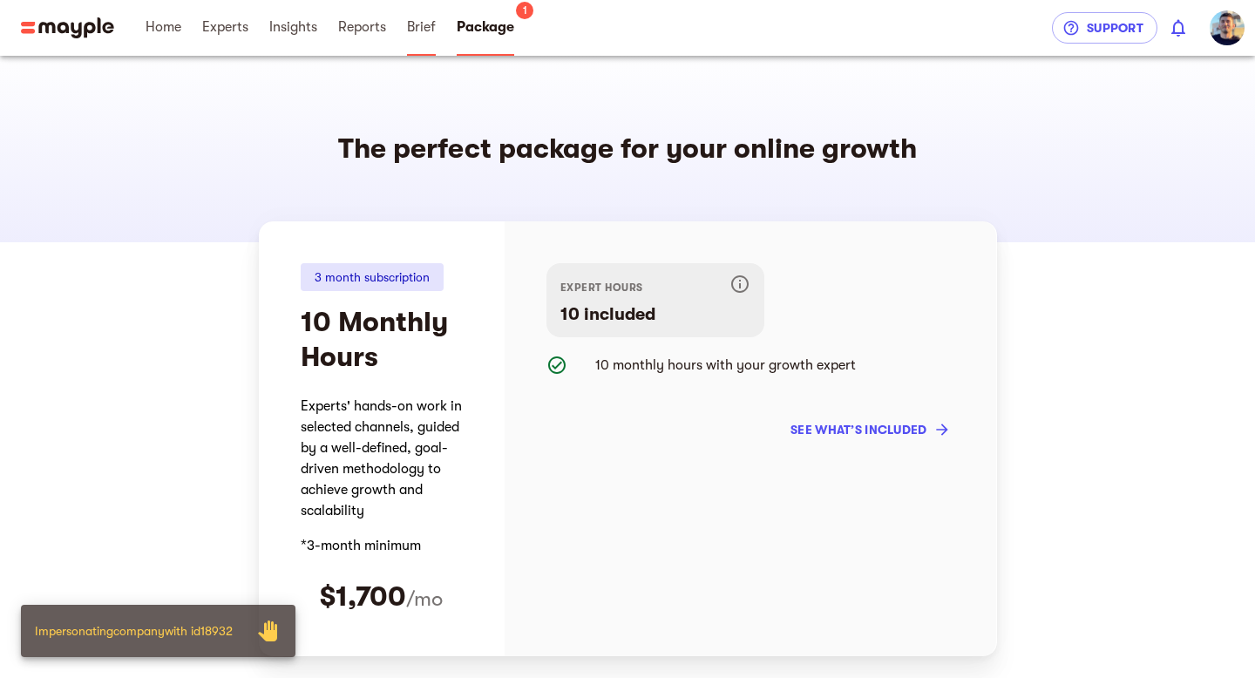
click at [413, 36] on span "Brief" at bounding box center [421, 27] width 29 height 21
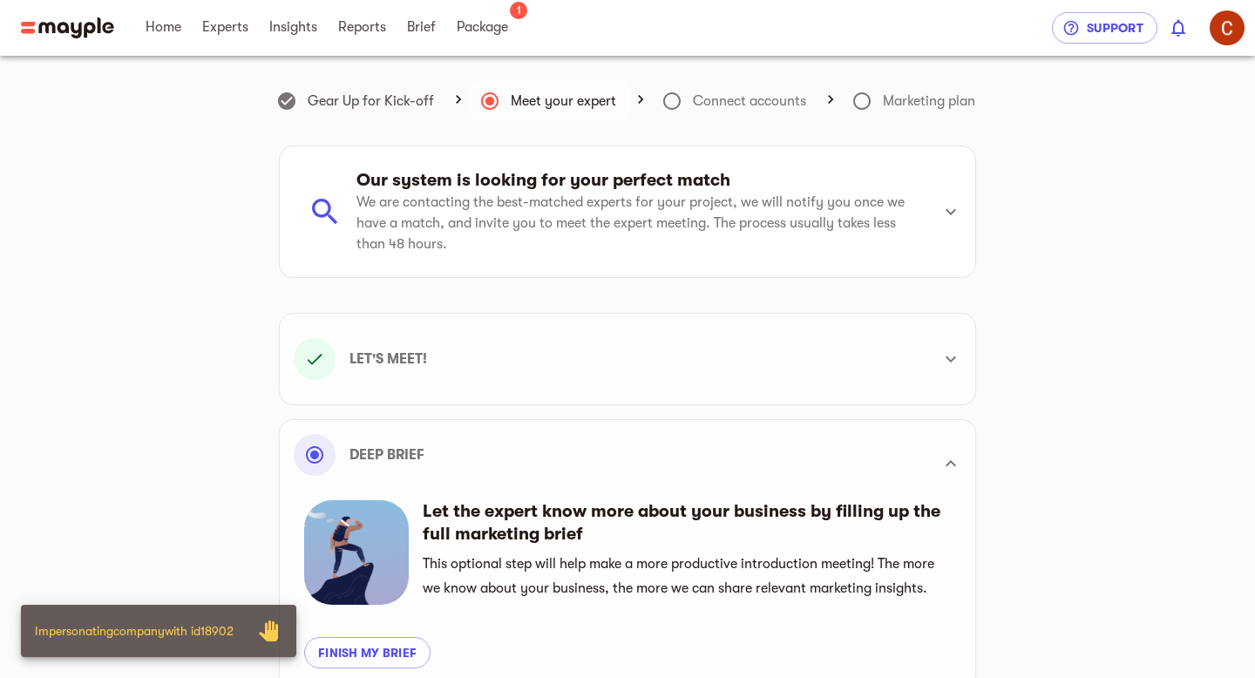
scroll to position [495, 0]
click at [499, 27] on span "Package" at bounding box center [482, 27] width 51 height 21
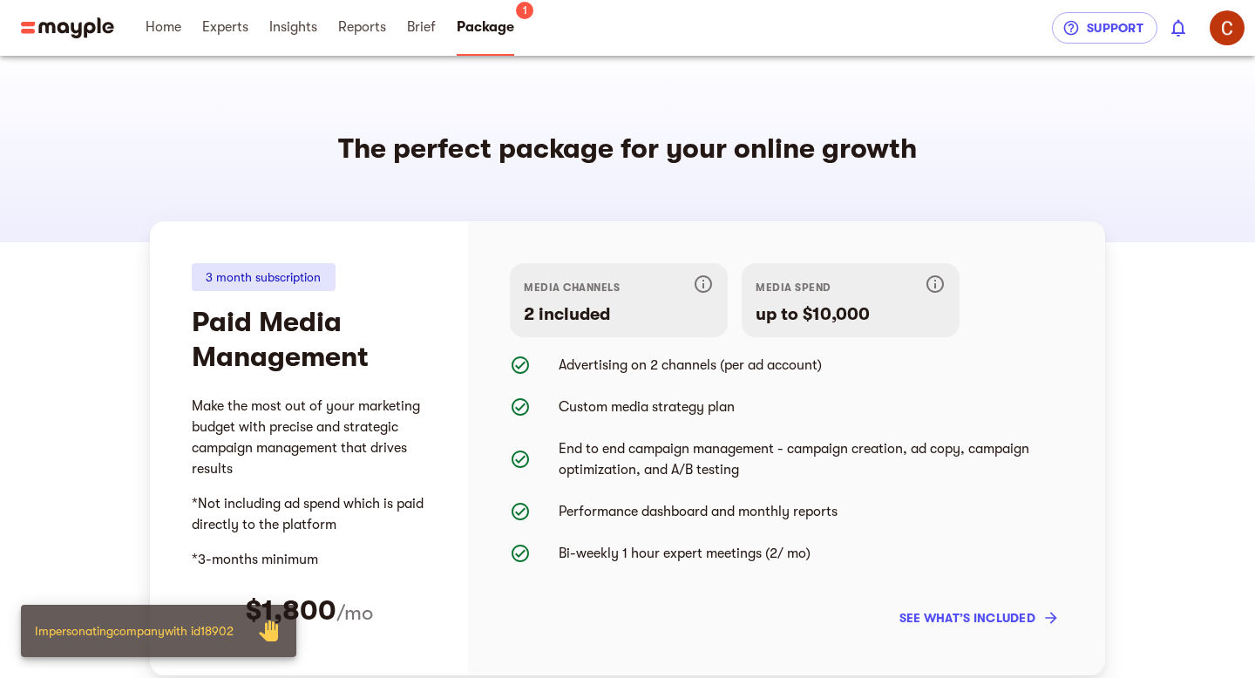
click at [448, 28] on span "Package 1" at bounding box center [485, 28] width 78 height 56
click at [422, 34] on span "Brief" at bounding box center [421, 27] width 29 height 21
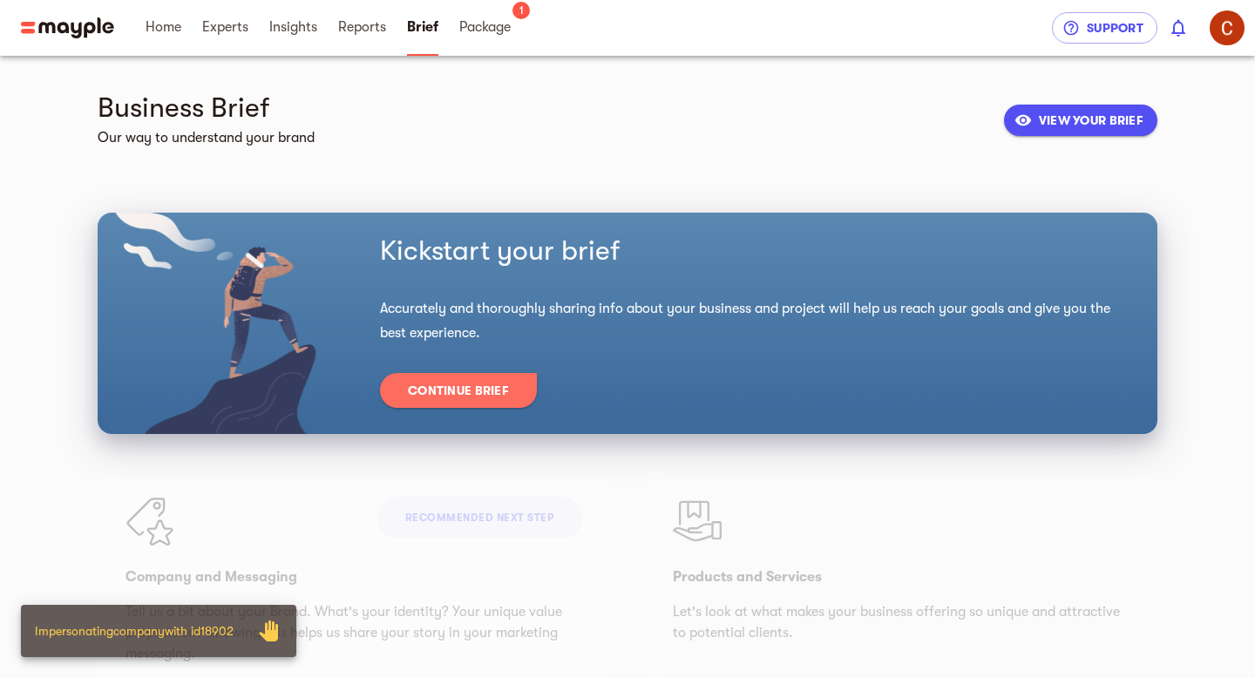
click at [1139, 106] on button "VIEW YOUR BRIEF" at bounding box center [1080, 120] width 153 height 31
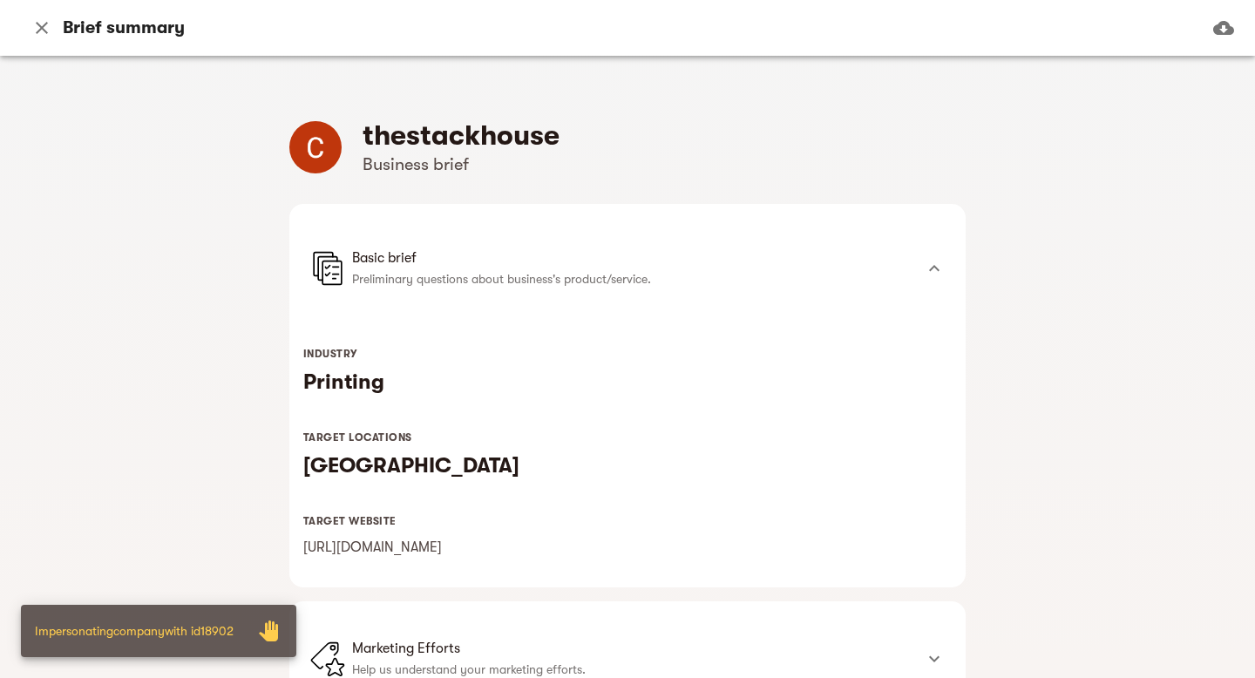
scroll to position [101, 0]
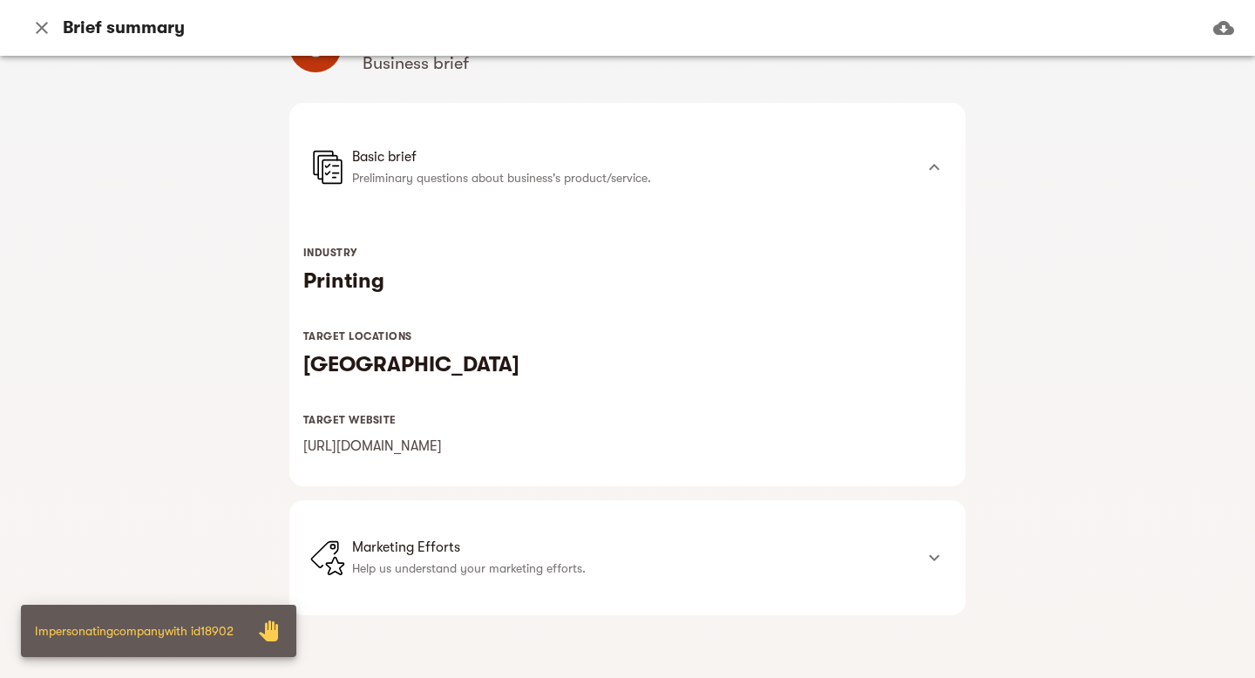
click at [45, 23] on icon "button" at bounding box center [42, 28] width 12 height 12
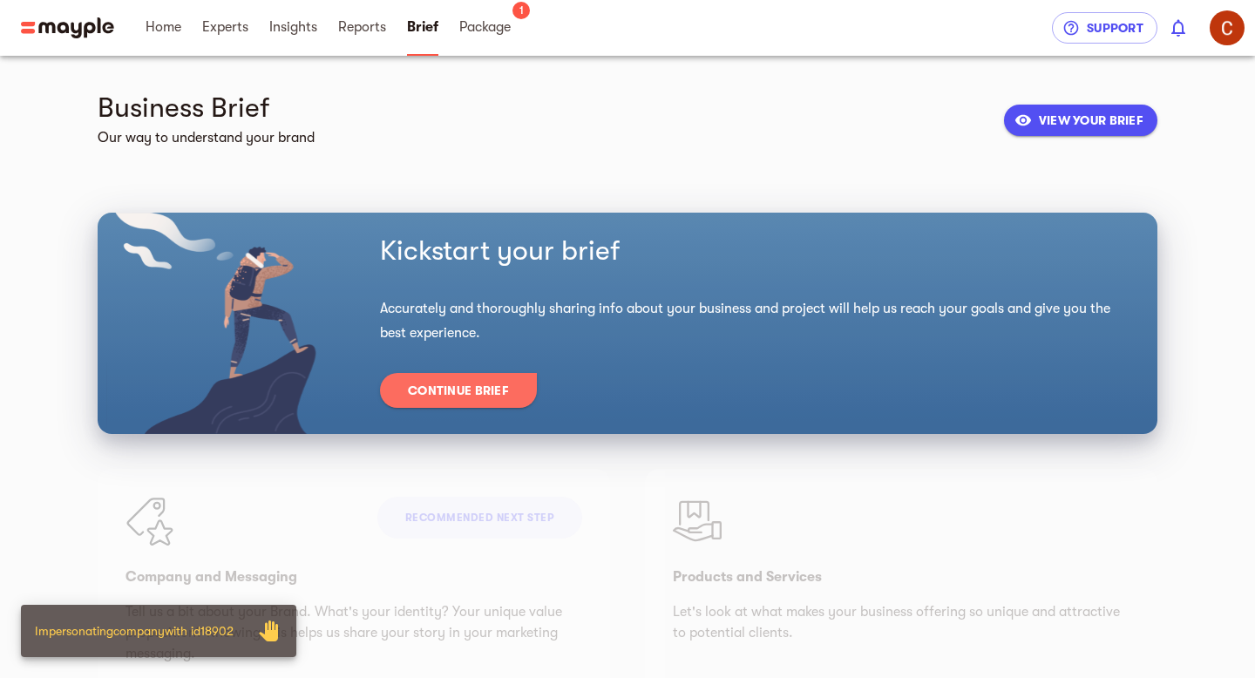
click at [451, 397] on span "Continue Brief" at bounding box center [458, 390] width 101 height 21
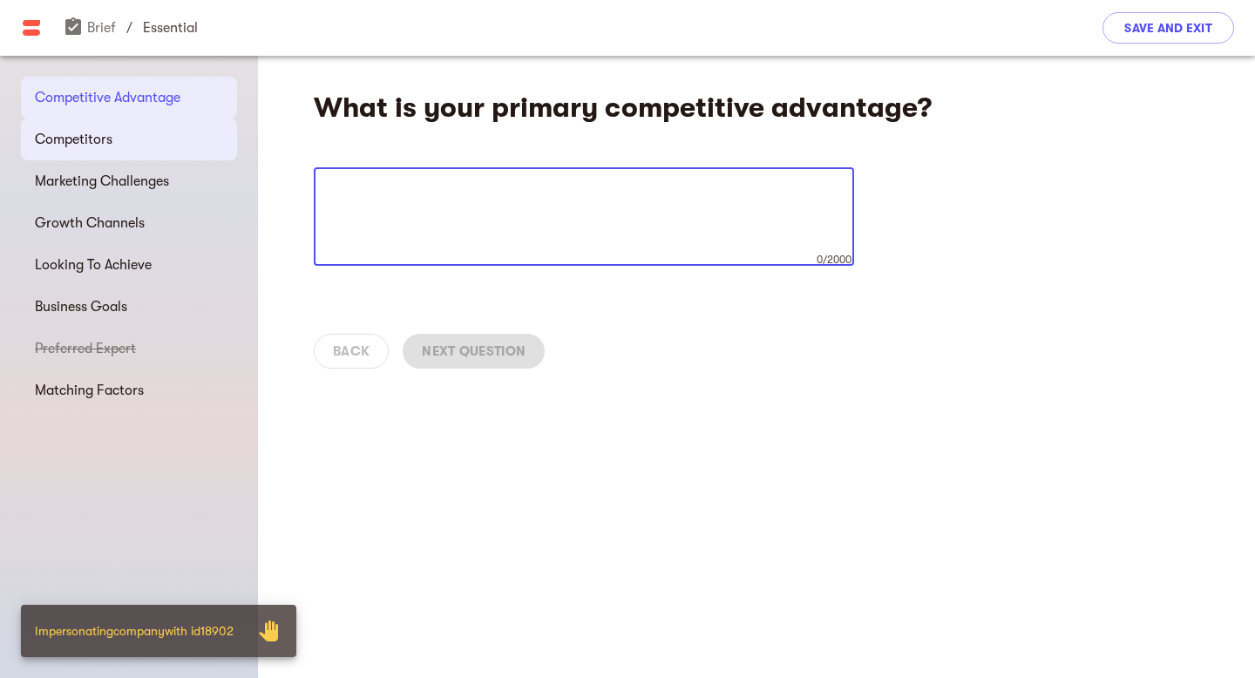
click at [85, 143] on span "Competitors" at bounding box center [129, 139] width 188 height 21
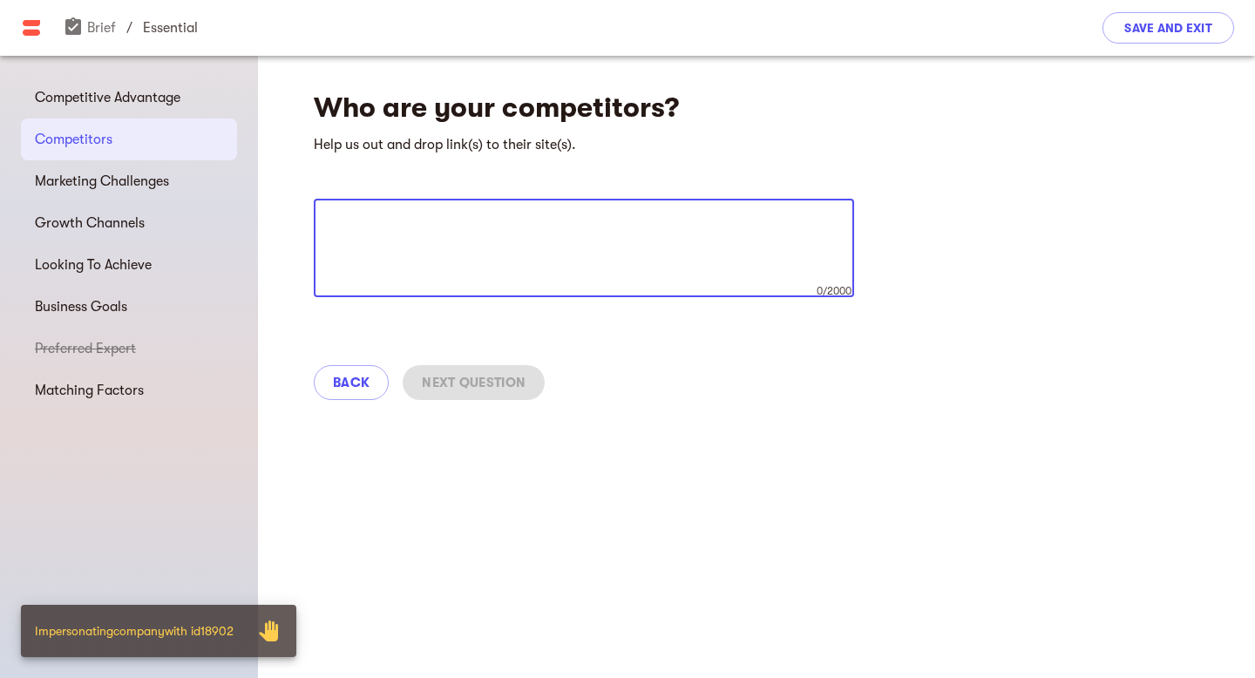
click at [366, 229] on textarea at bounding box center [584, 248] width 516 height 66
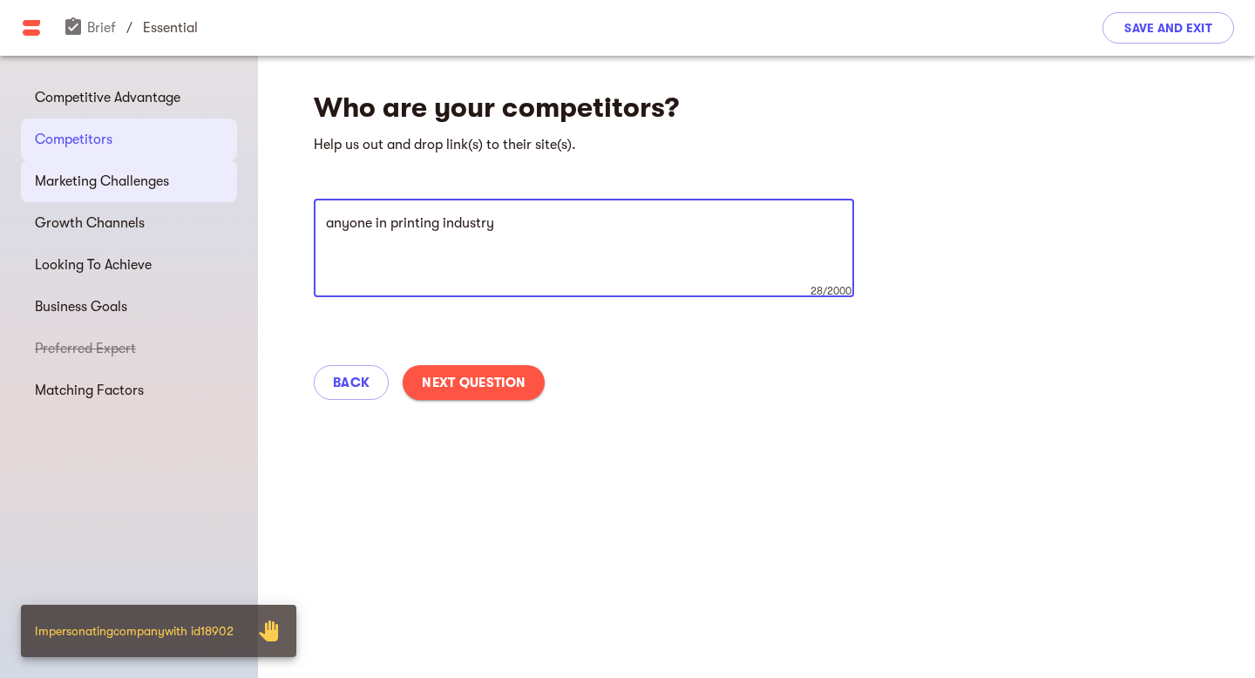
type textarea "anyone in printing industry"
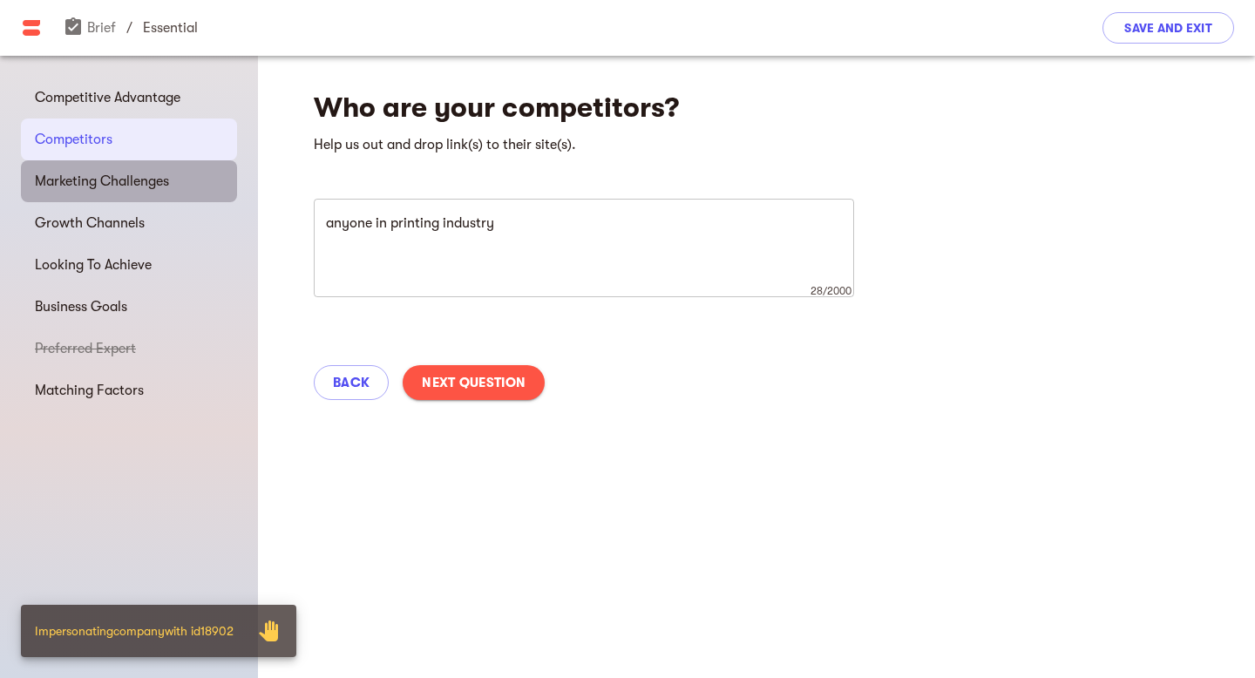
click at [140, 189] on span "Marketing Challenges" at bounding box center [129, 181] width 188 height 21
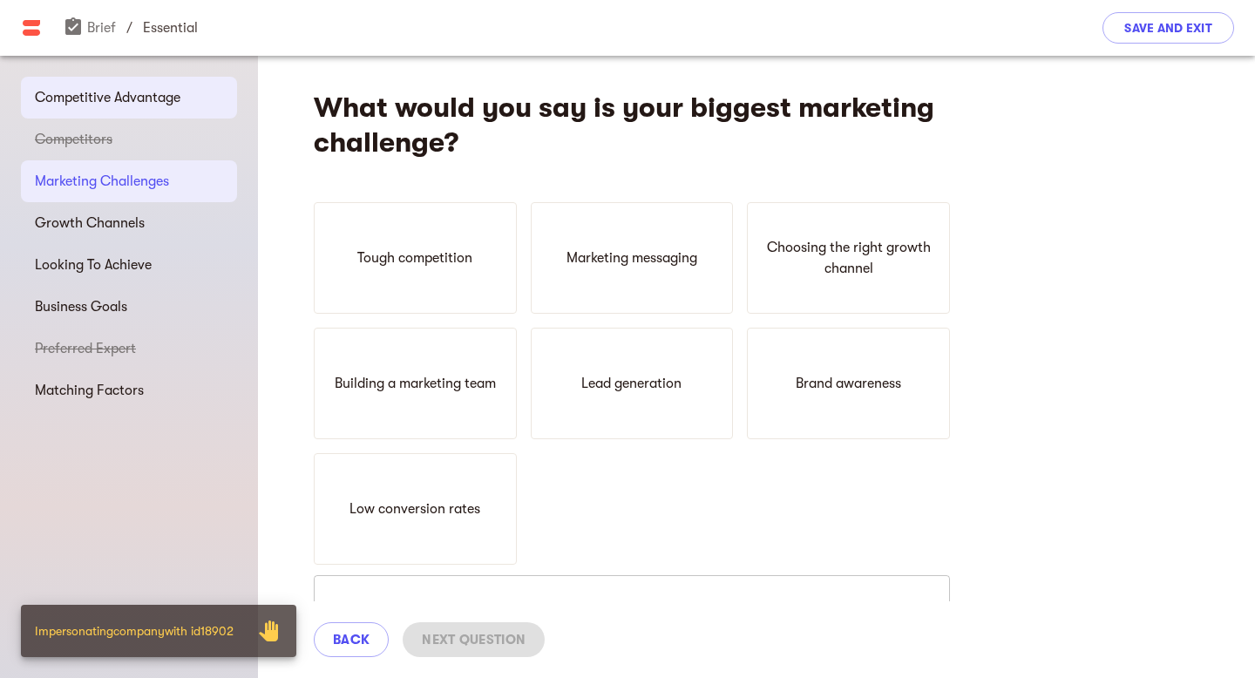
click at [149, 100] on span "Competitive Advantage" at bounding box center [129, 97] width 188 height 21
